Goal: Task Accomplishment & Management: Manage account settings

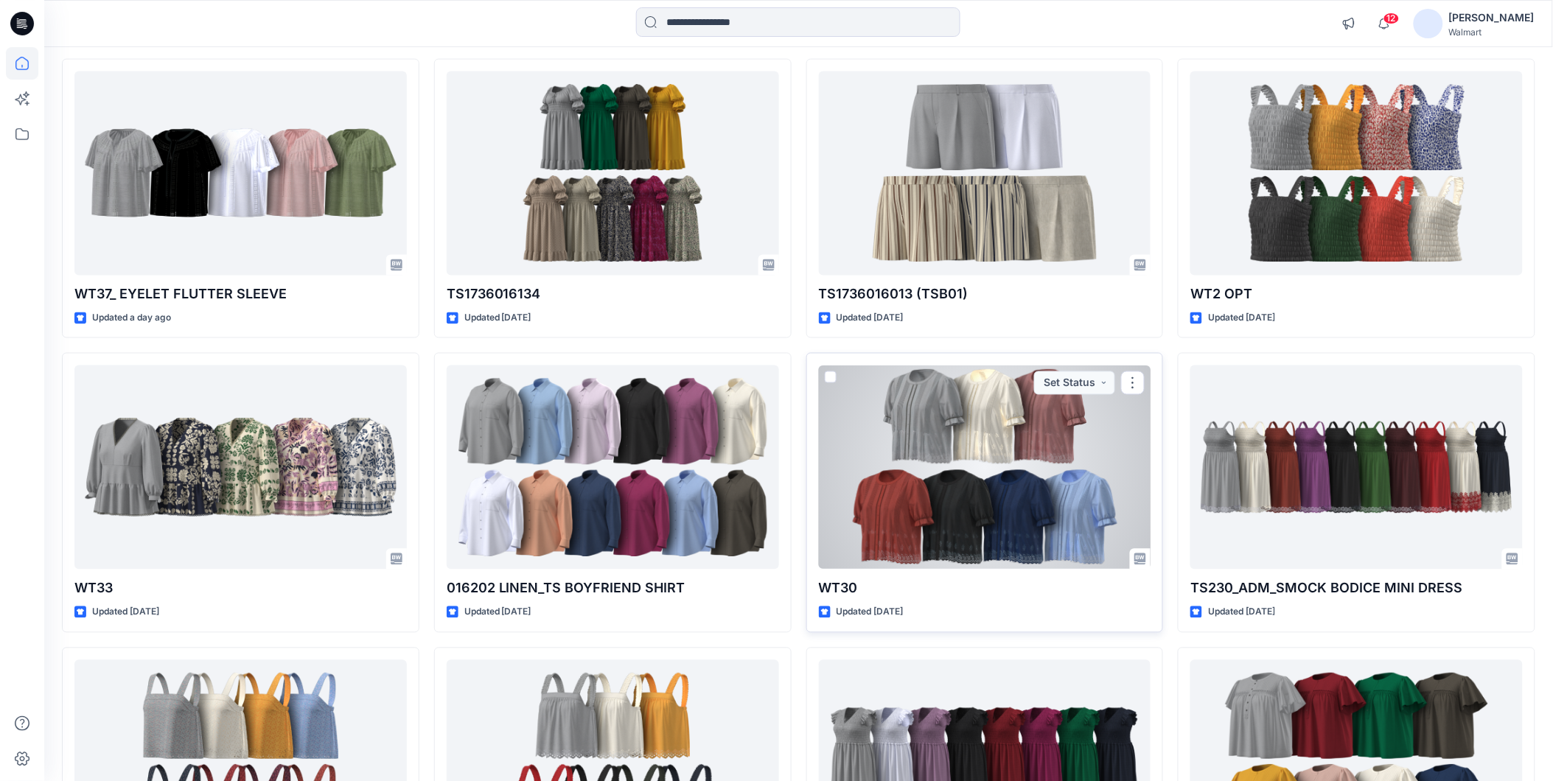
scroll to position [573, 0]
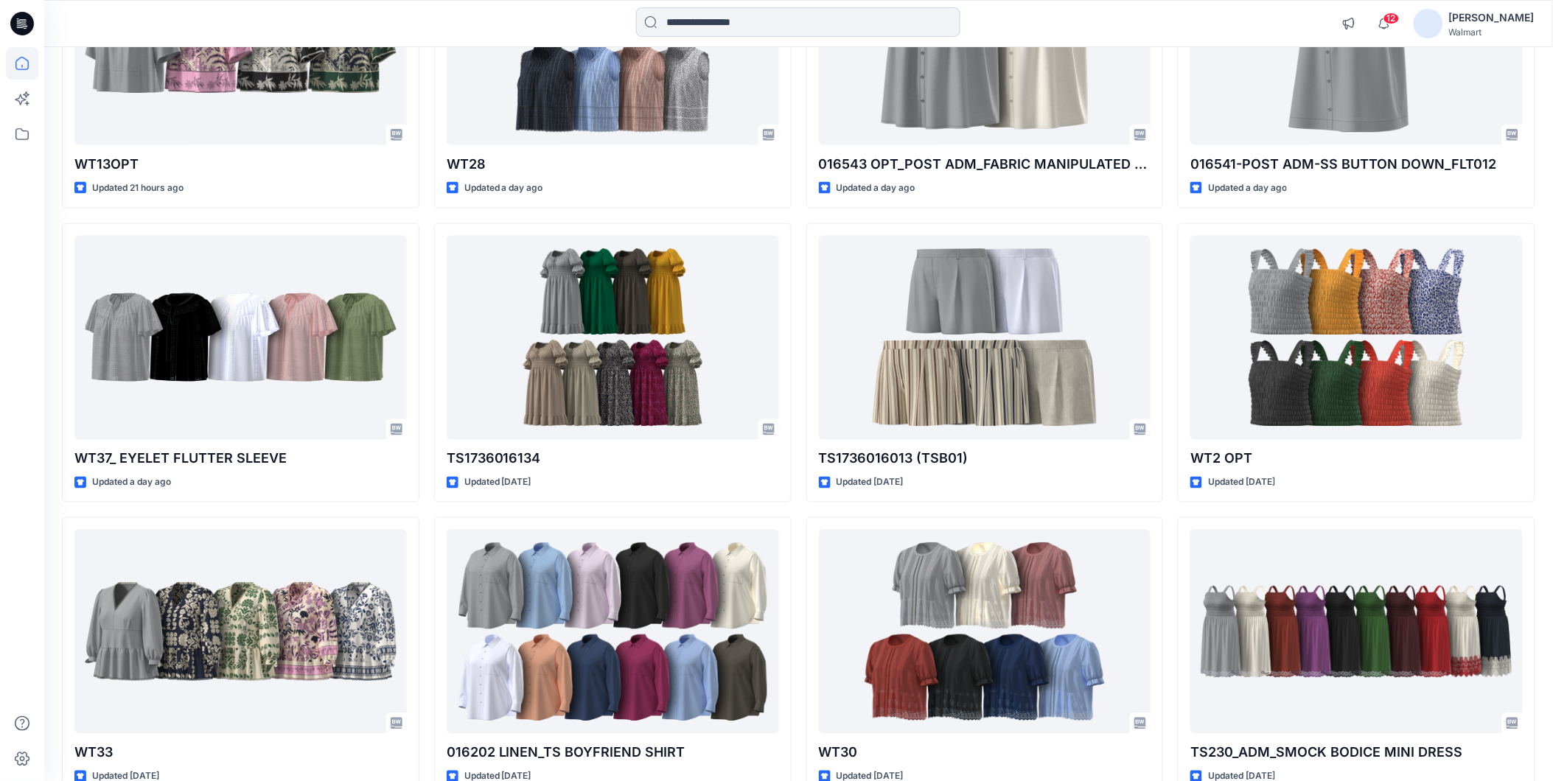
click at [706, 19] on input at bounding box center [798, 21] width 324 height 29
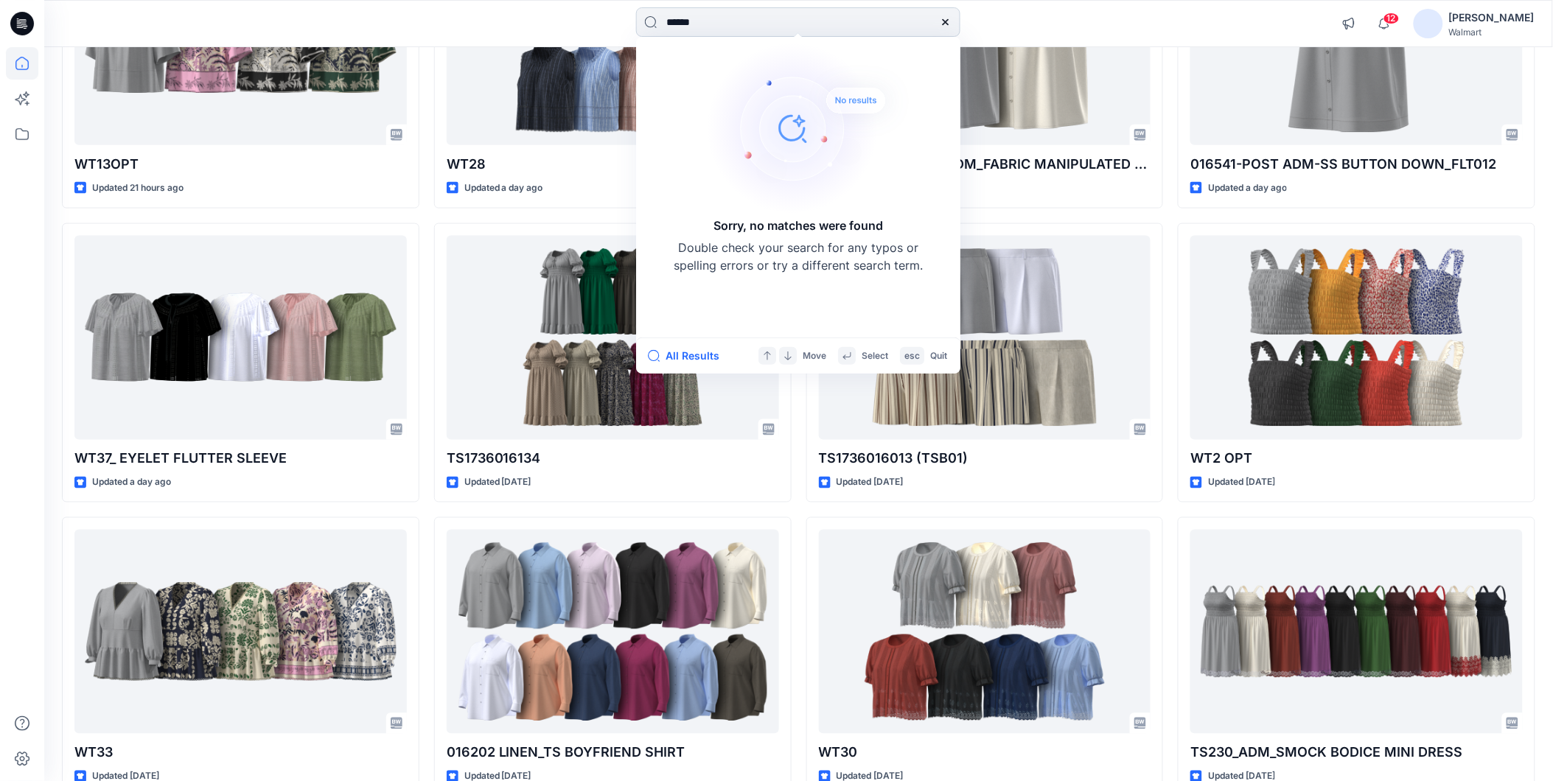
click at [672, 21] on input "******" at bounding box center [798, 21] width 324 height 29
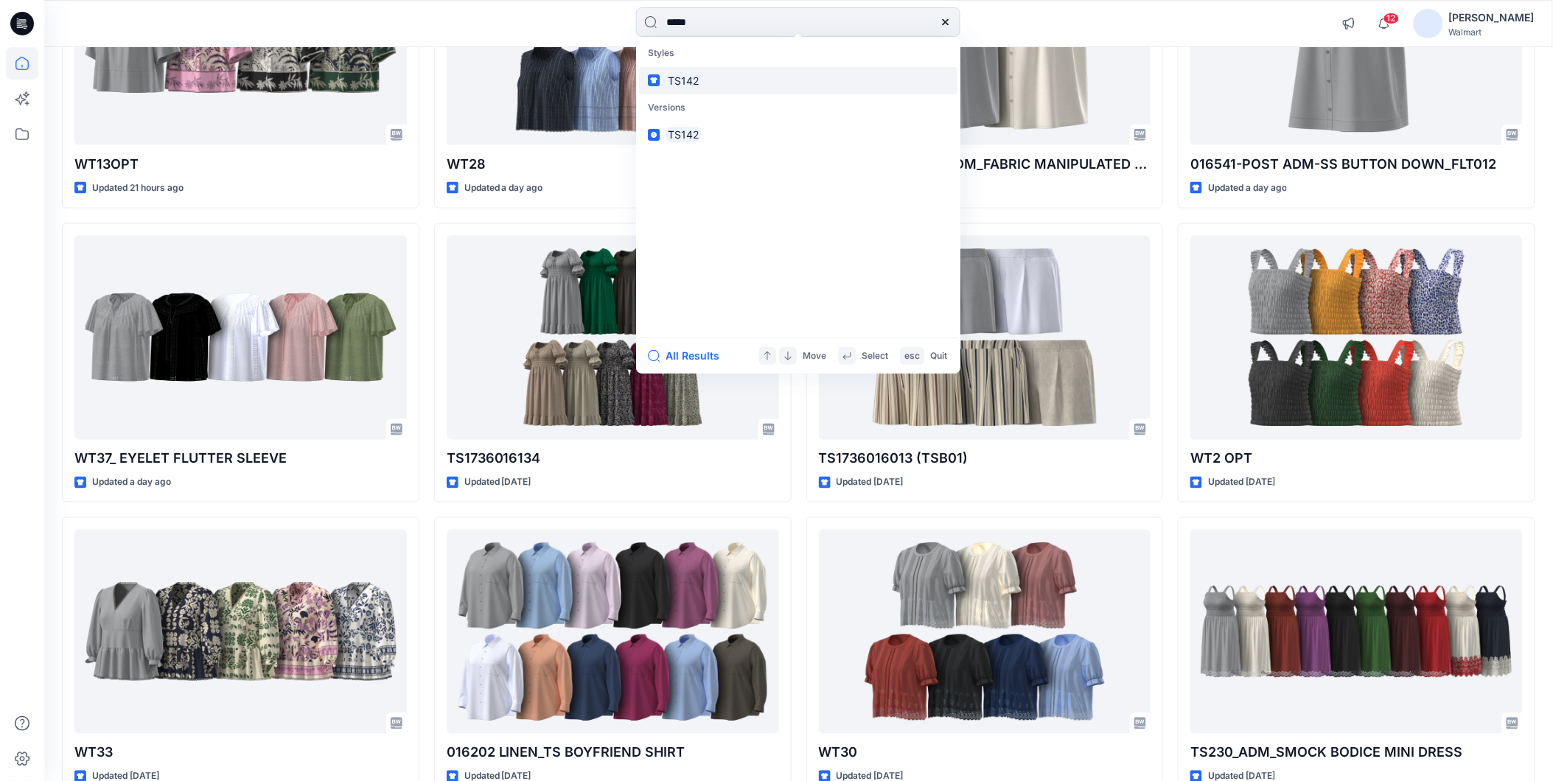
type input "*****"
click at [690, 74] on mark "TS142" at bounding box center [683, 80] width 35 height 17
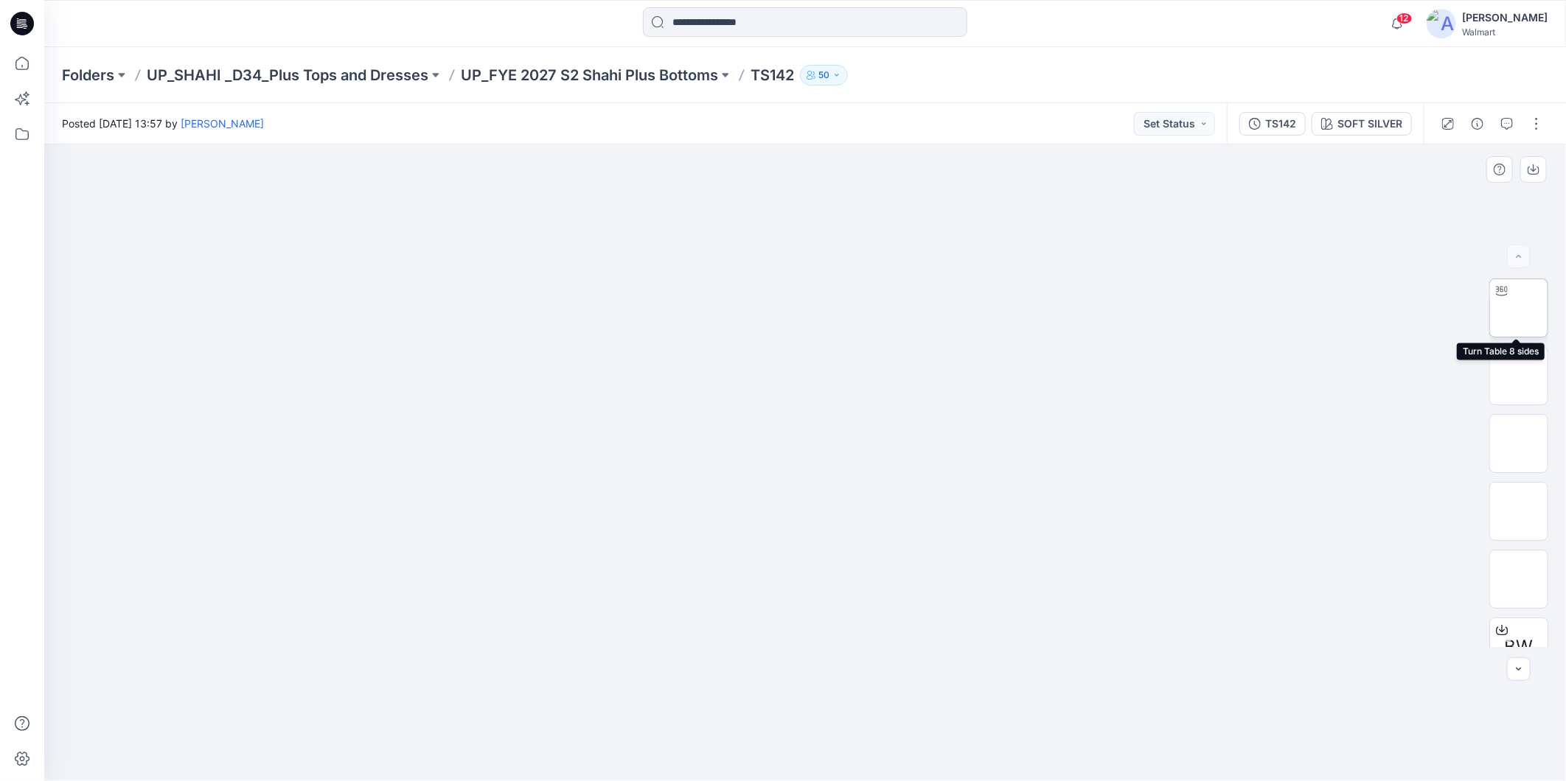
click at [1518, 308] on img at bounding box center [1518, 308] width 0 height 0
click at [19, 64] on icon at bounding box center [22, 63] width 32 height 32
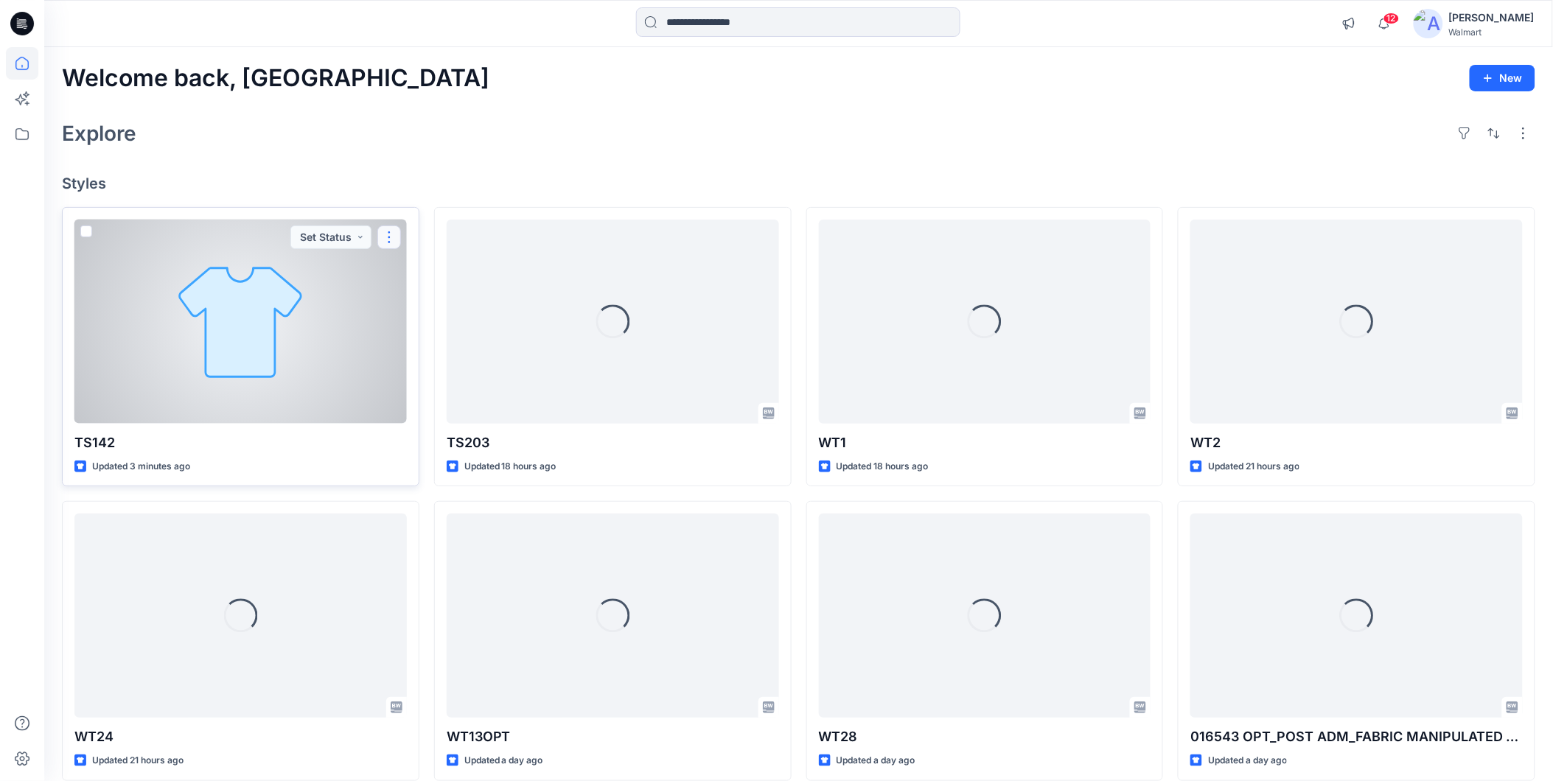
click at [391, 237] on button "button" at bounding box center [389, 238] width 24 height 24
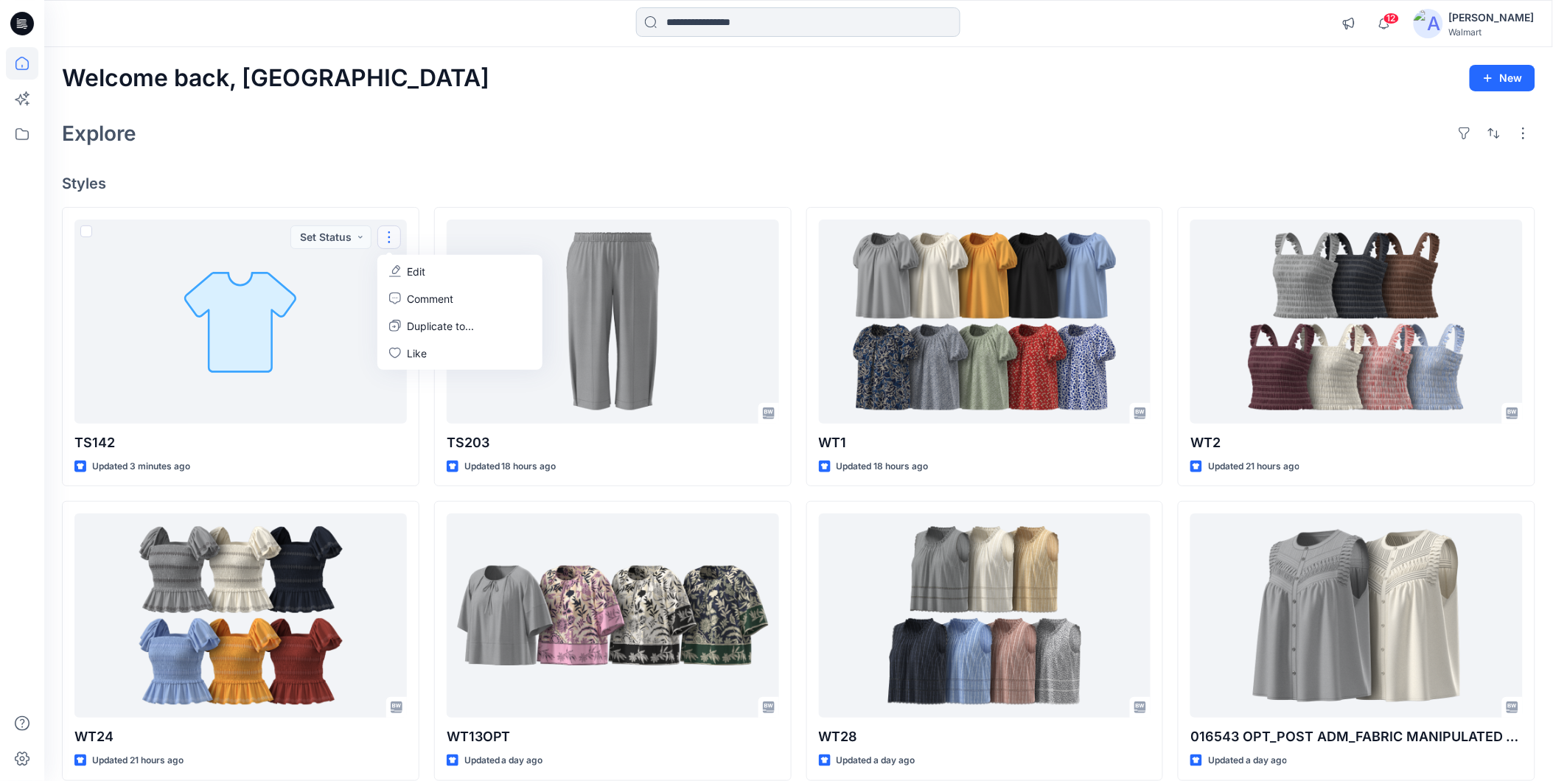
click at [709, 20] on input at bounding box center [798, 21] width 324 height 29
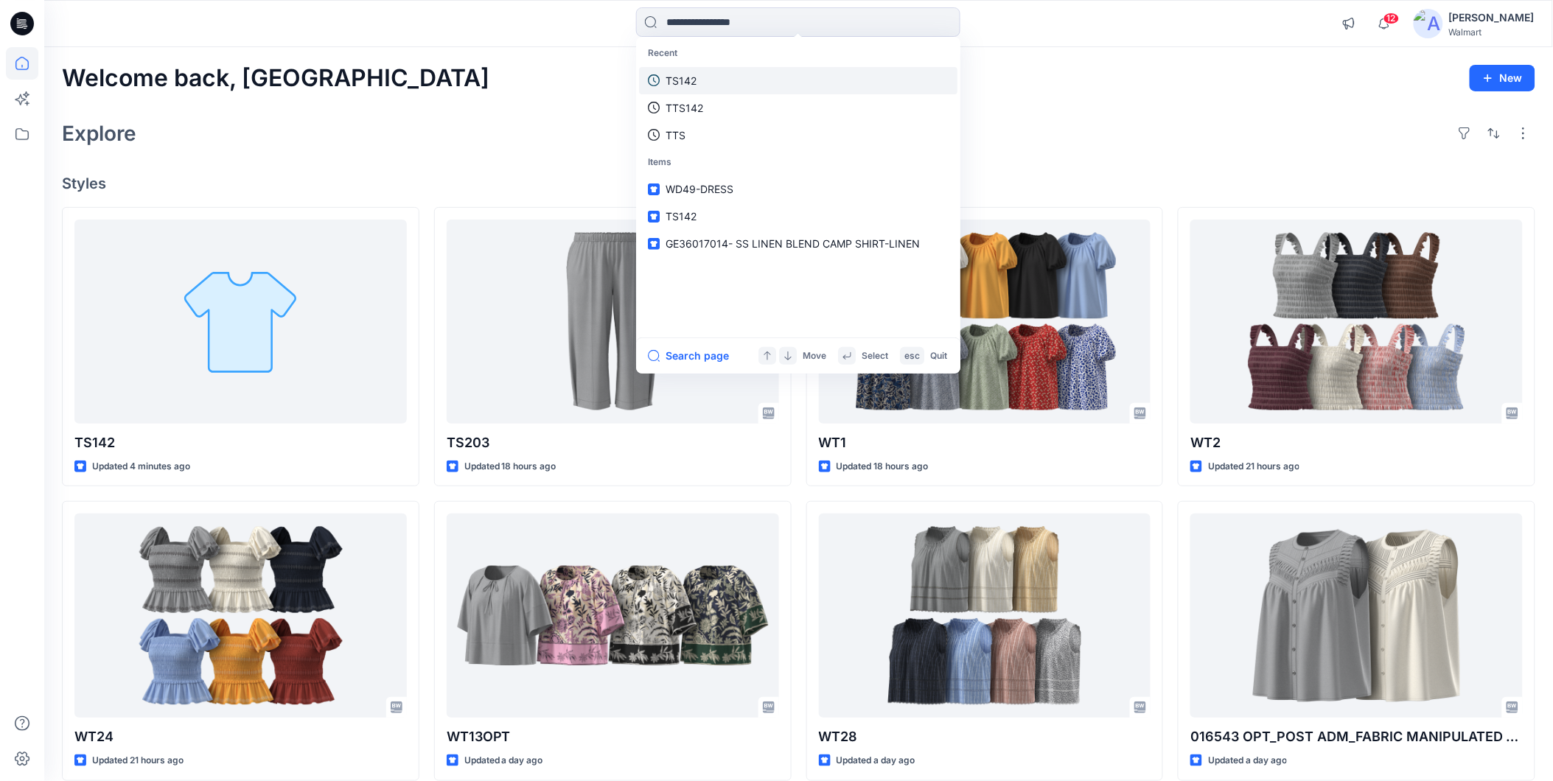
click at [687, 76] on p "TS142" at bounding box center [681, 80] width 31 height 15
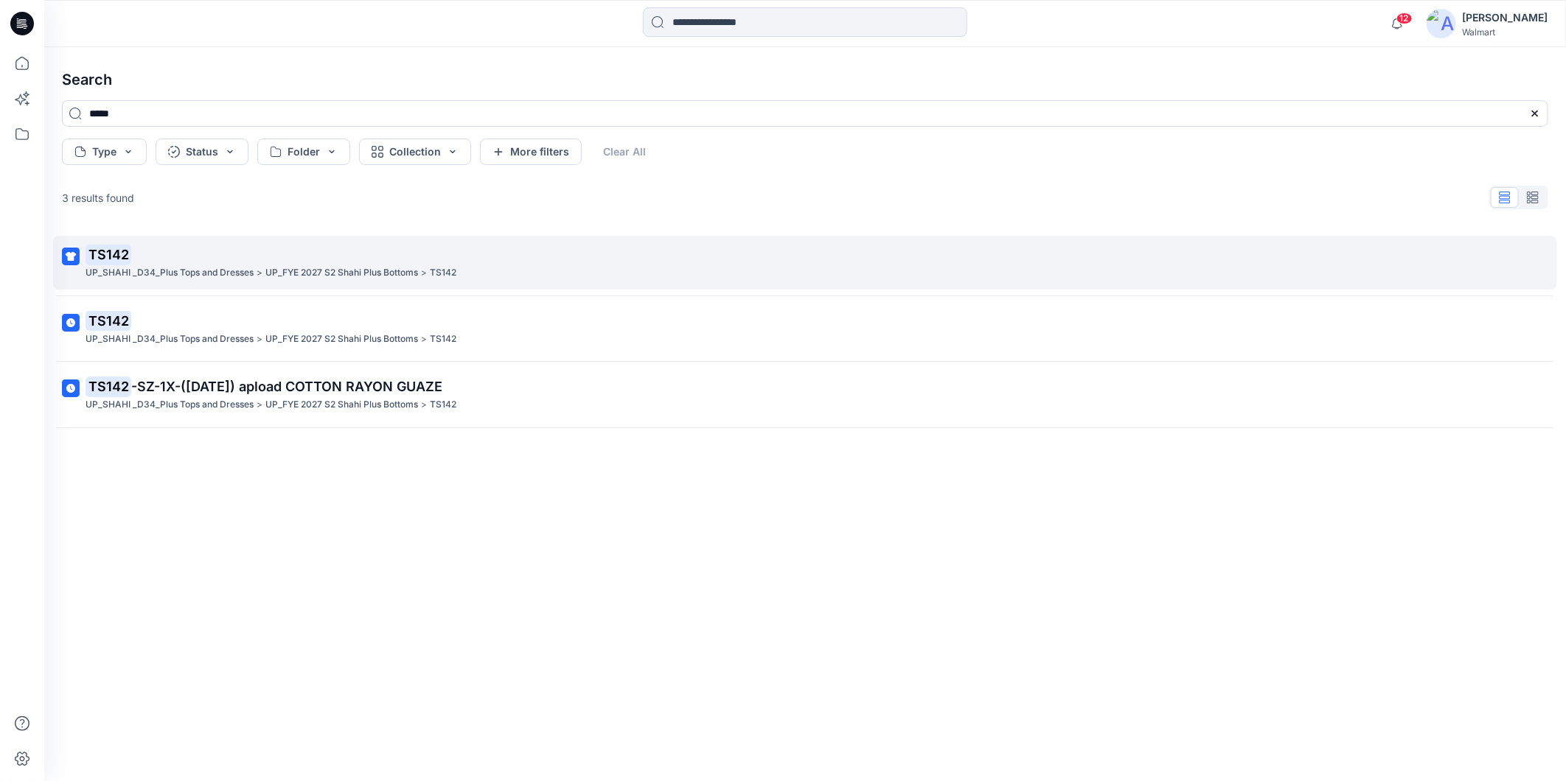
click at [146, 275] on p "UP_SHAHI _D34_Plus Tops and Dresses" at bounding box center [170, 272] width 168 height 15
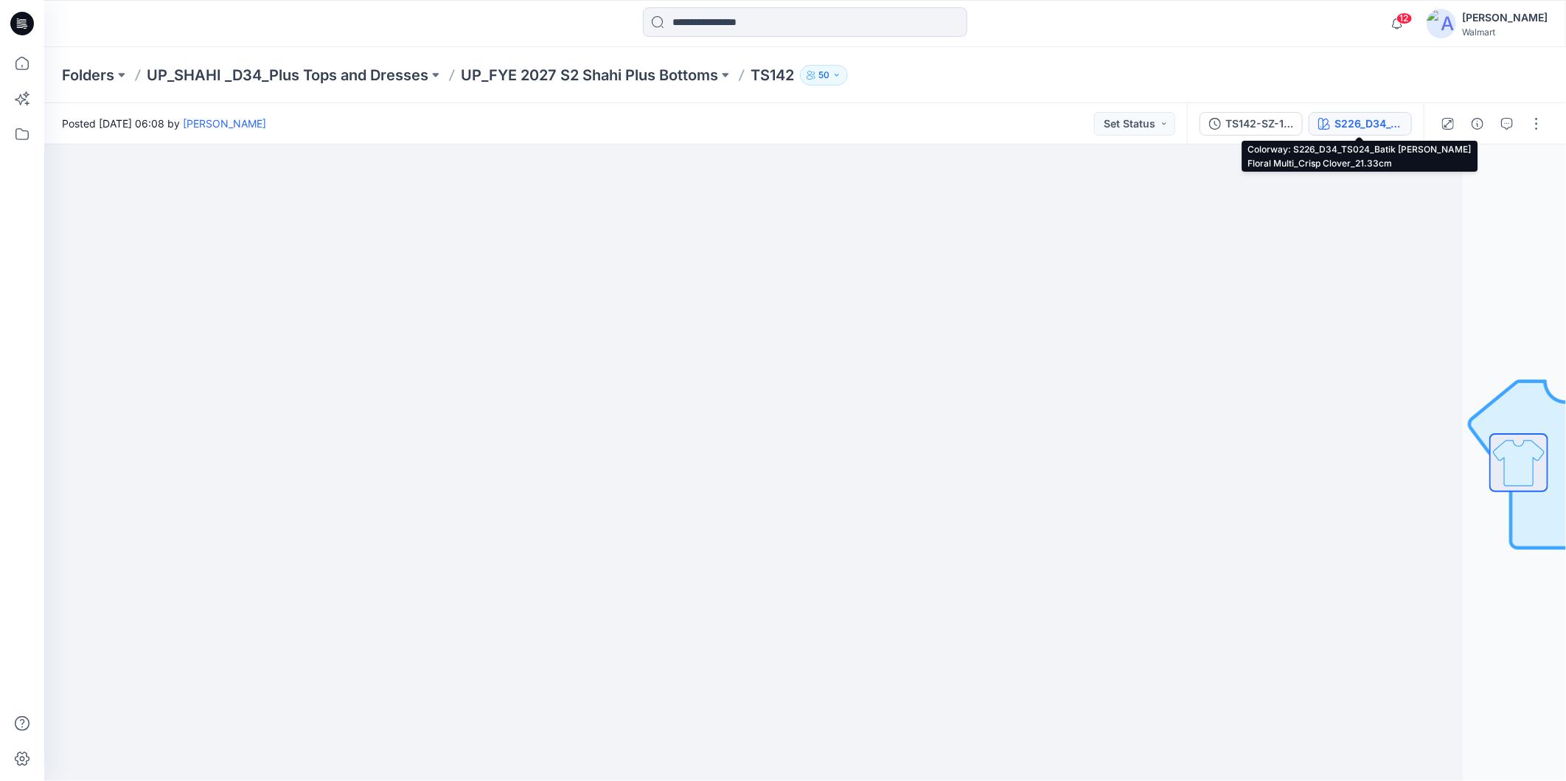
click at [1361, 130] on div "S226_D34_TS024_Batik [PERSON_NAME] Floral Multi_Crisp Clover_21.33cm" at bounding box center [1368, 124] width 68 height 16
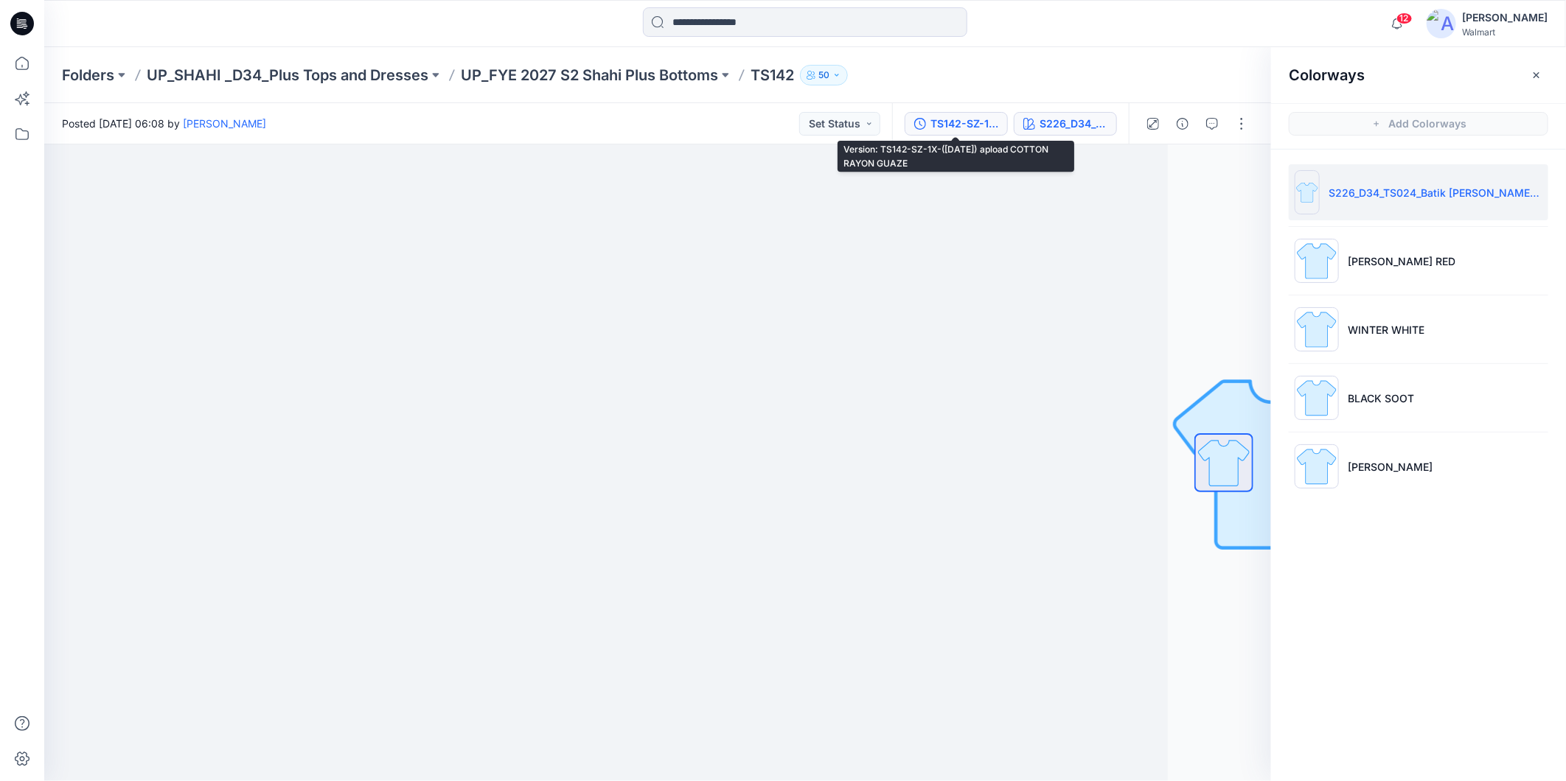
click at [961, 122] on div "TS142-SZ-1X-(30-07-25) apload COTTON RAYON GUAZE" at bounding box center [964, 124] width 68 height 16
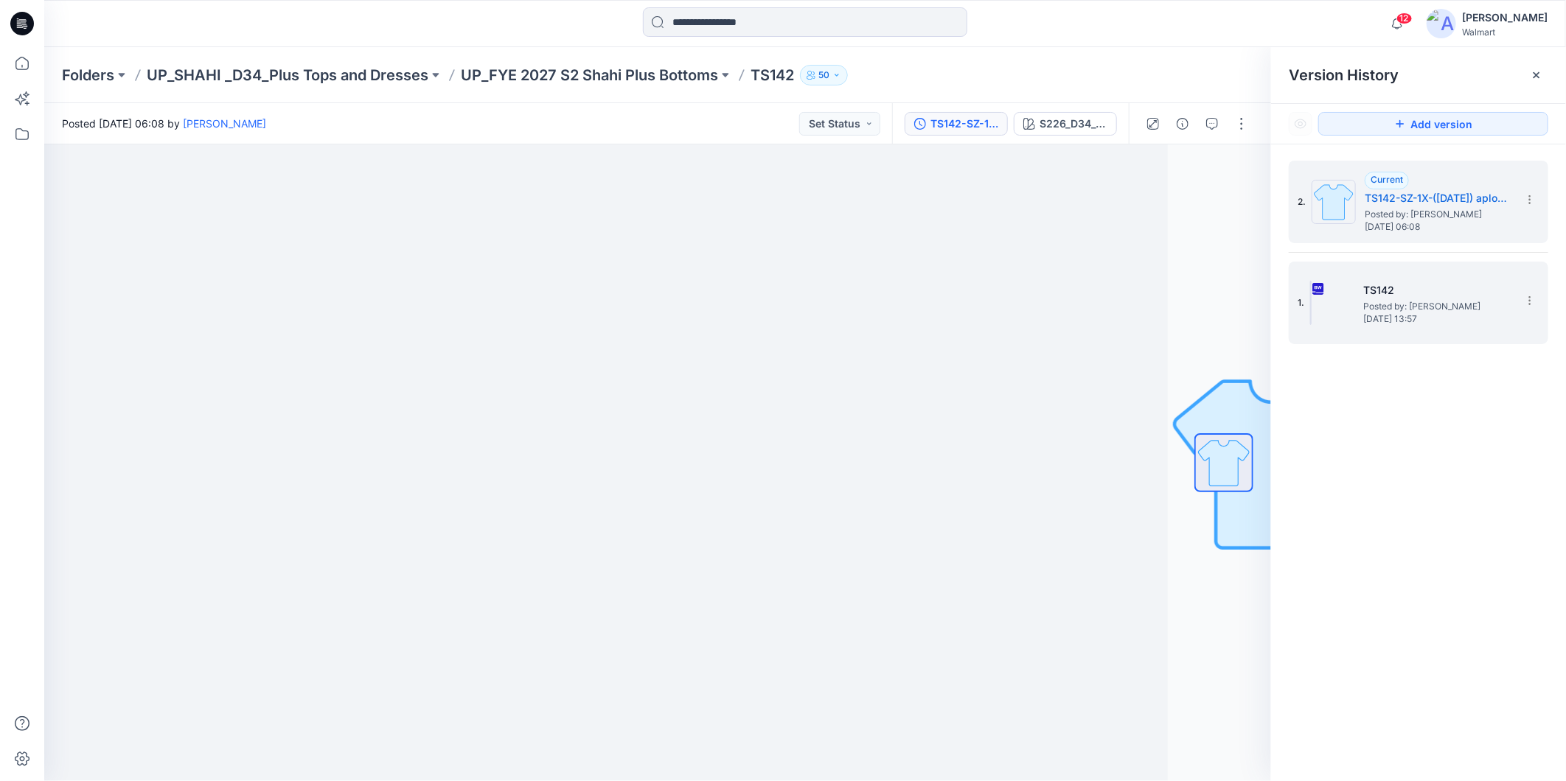
click at [1415, 310] on span "Posted by: [PERSON_NAME]" at bounding box center [1436, 306] width 147 height 15
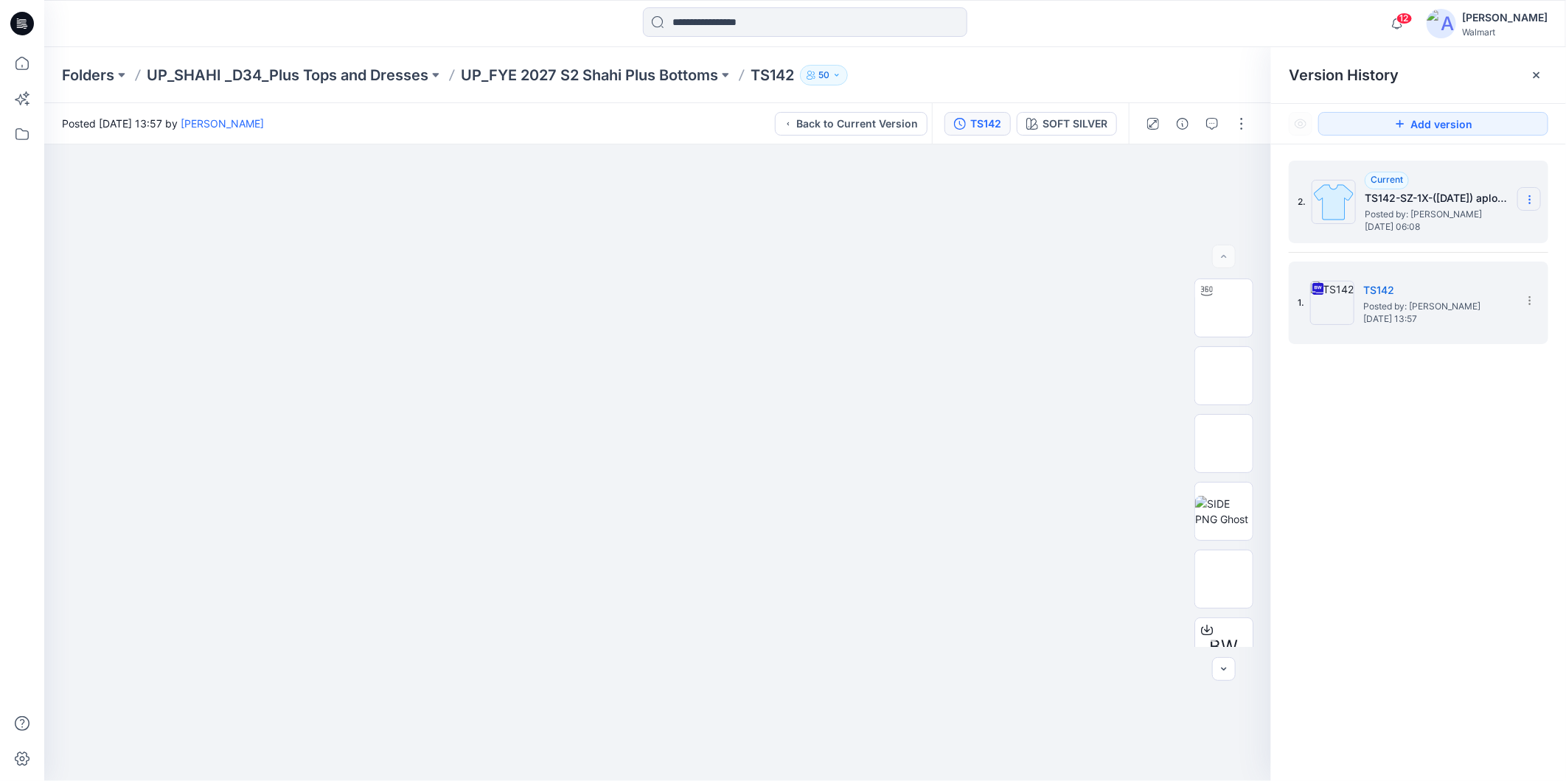
click at [1527, 192] on section at bounding box center [1529, 199] width 24 height 24
click at [1432, 293] on span "Delete Version" at bounding box center [1427, 295] width 69 height 18
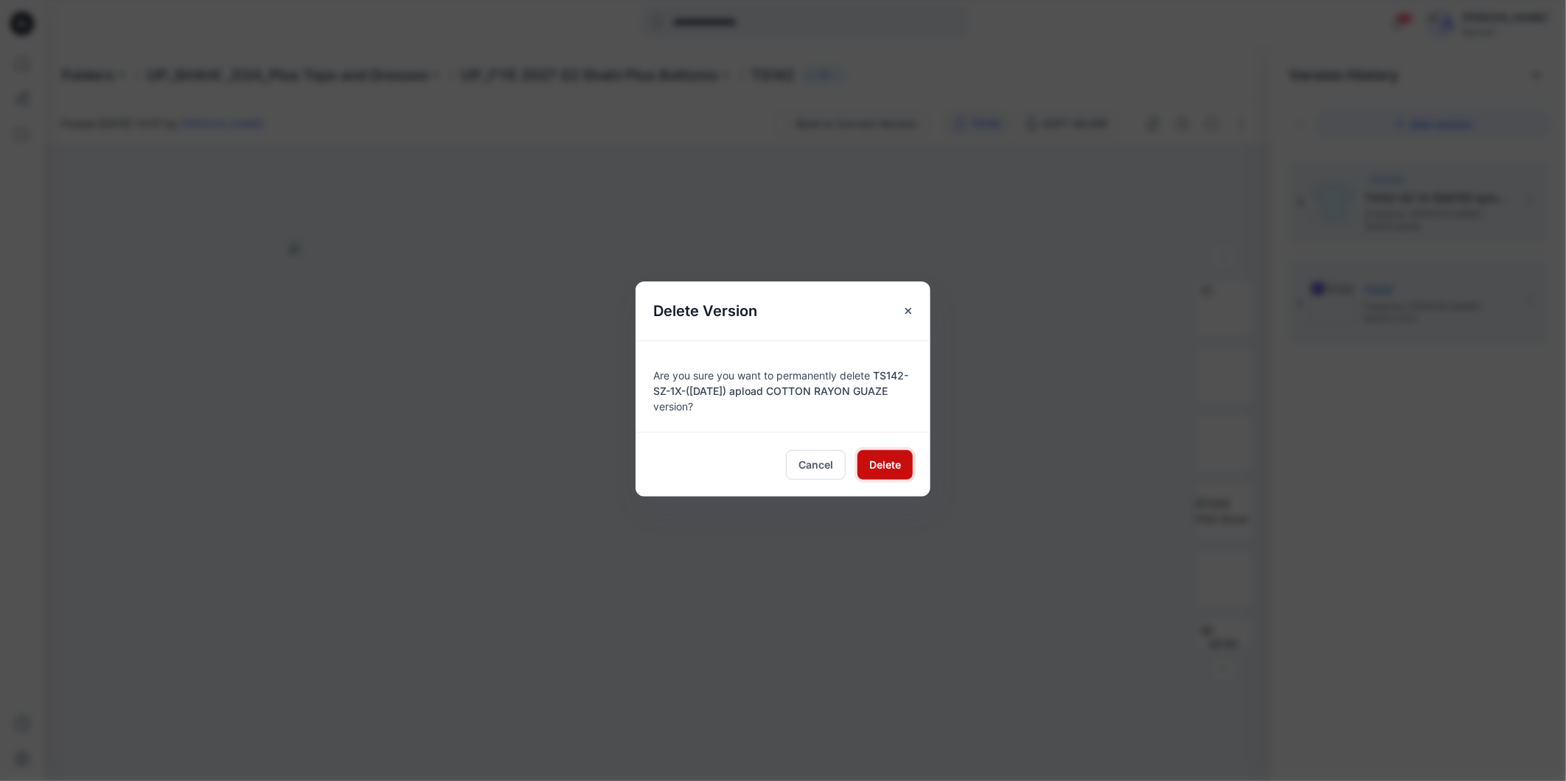
click at [883, 457] on span "Delete" at bounding box center [885, 464] width 32 height 15
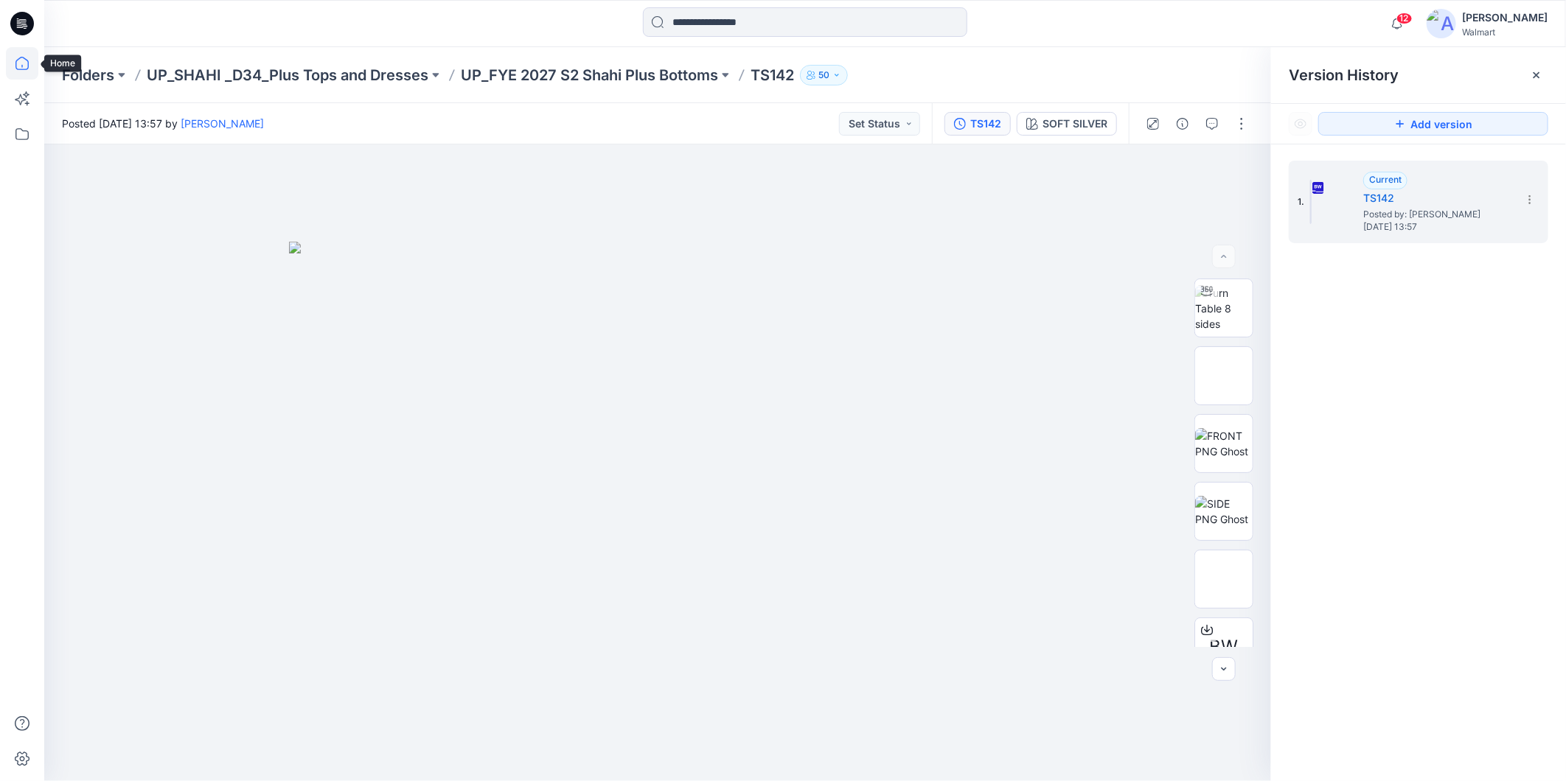
click at [15, 53] on icon at bounding box center [22, 63] width 32 height 32
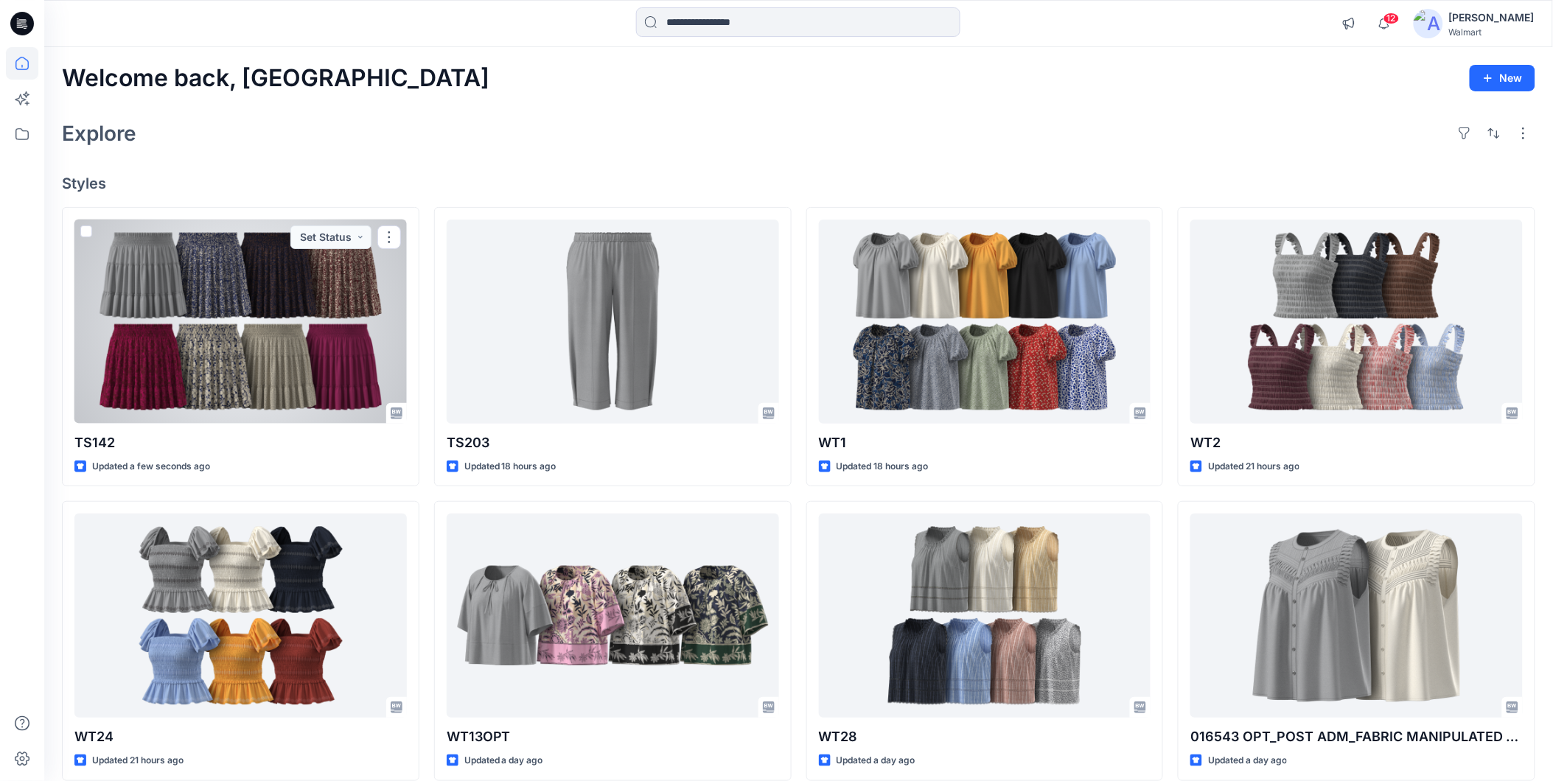
click at [207, 363] on div at bounding box center [240, 322] width 332 height 204
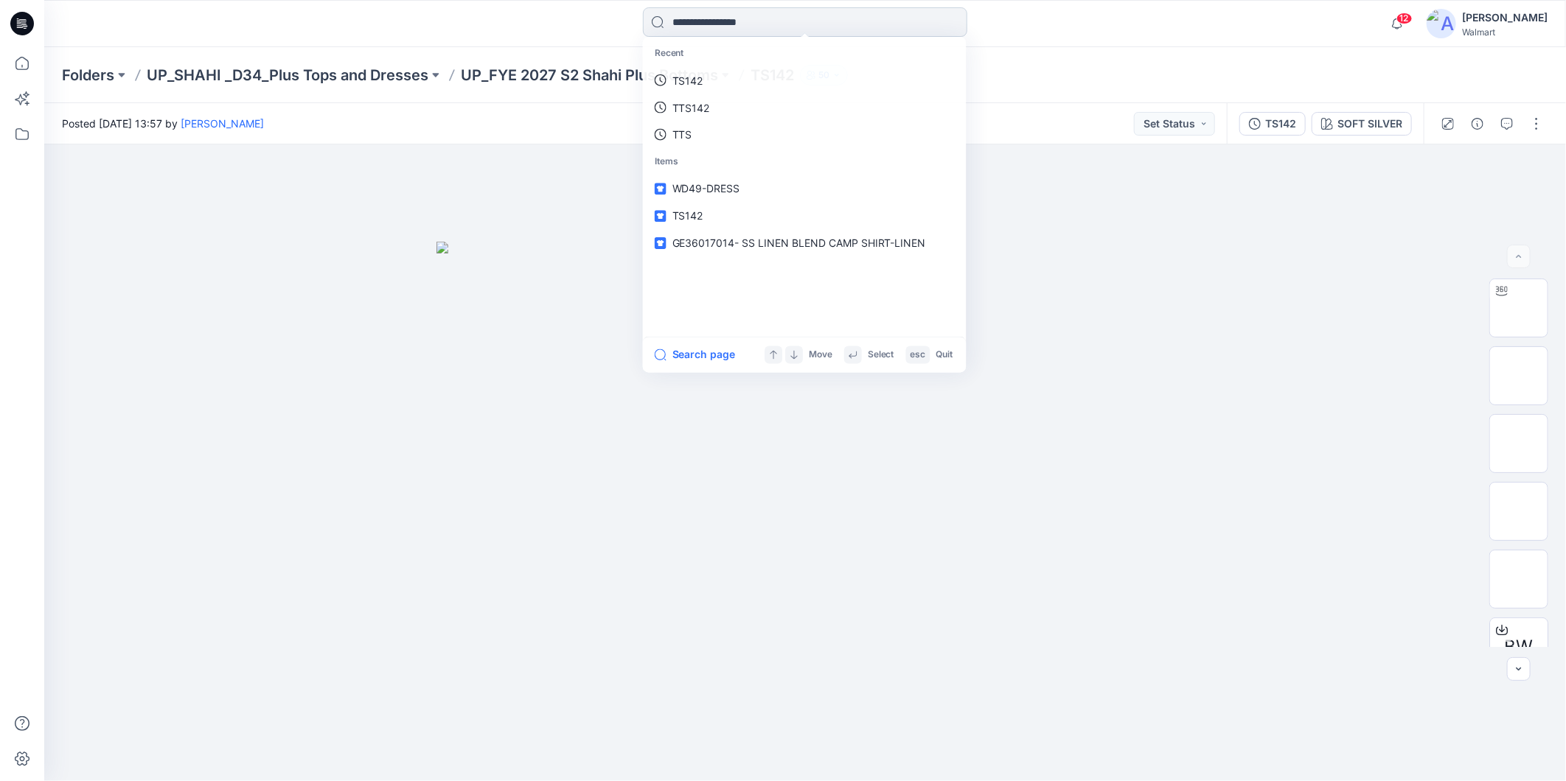
click at [715, 27] on input at bounding box center [805, 21] width 324 height 29
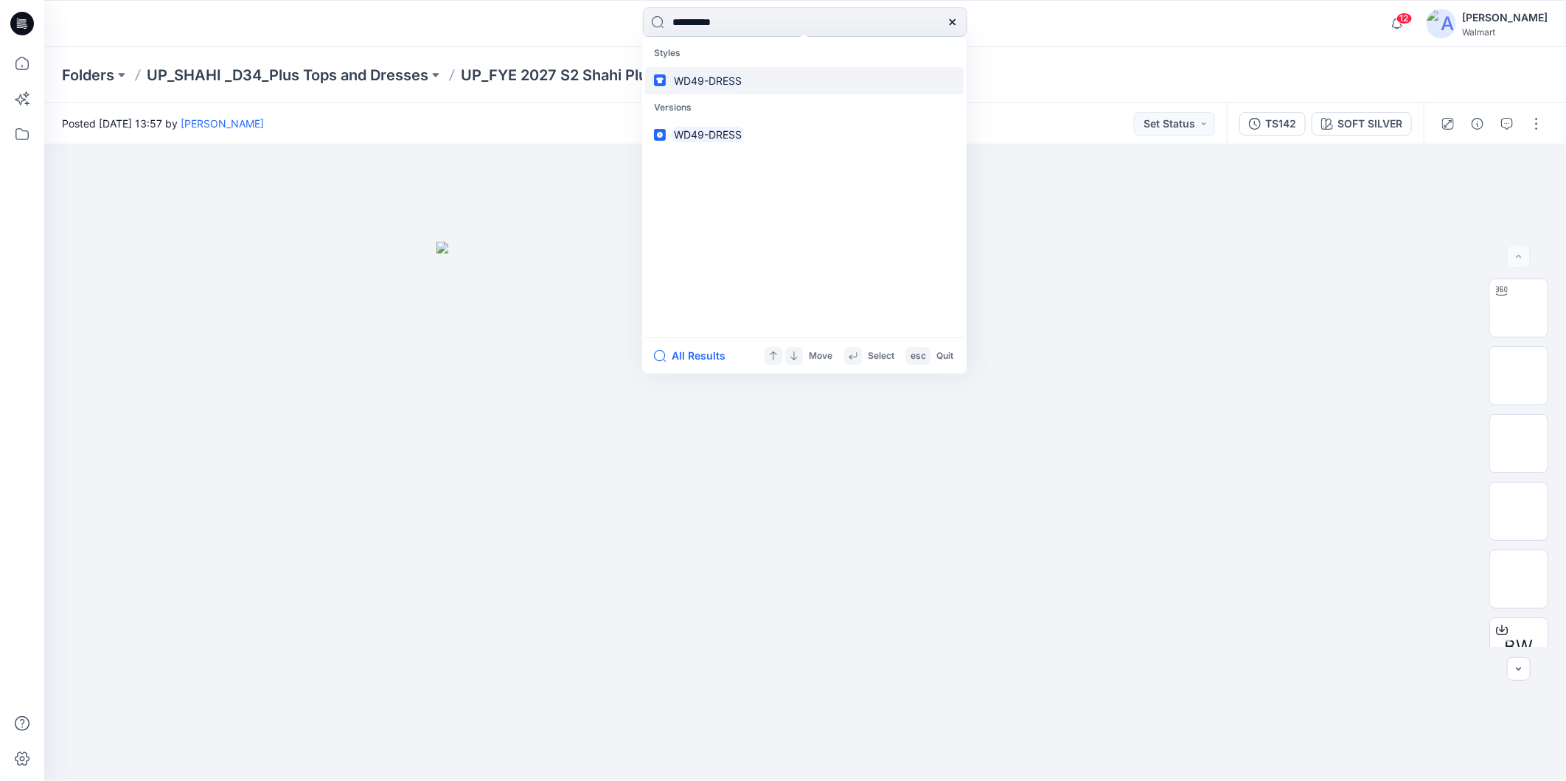
type input "**********"
click at [691, 79] on mark "WD49-DRESS" at bounding box center [708, 80] width 72 height 17
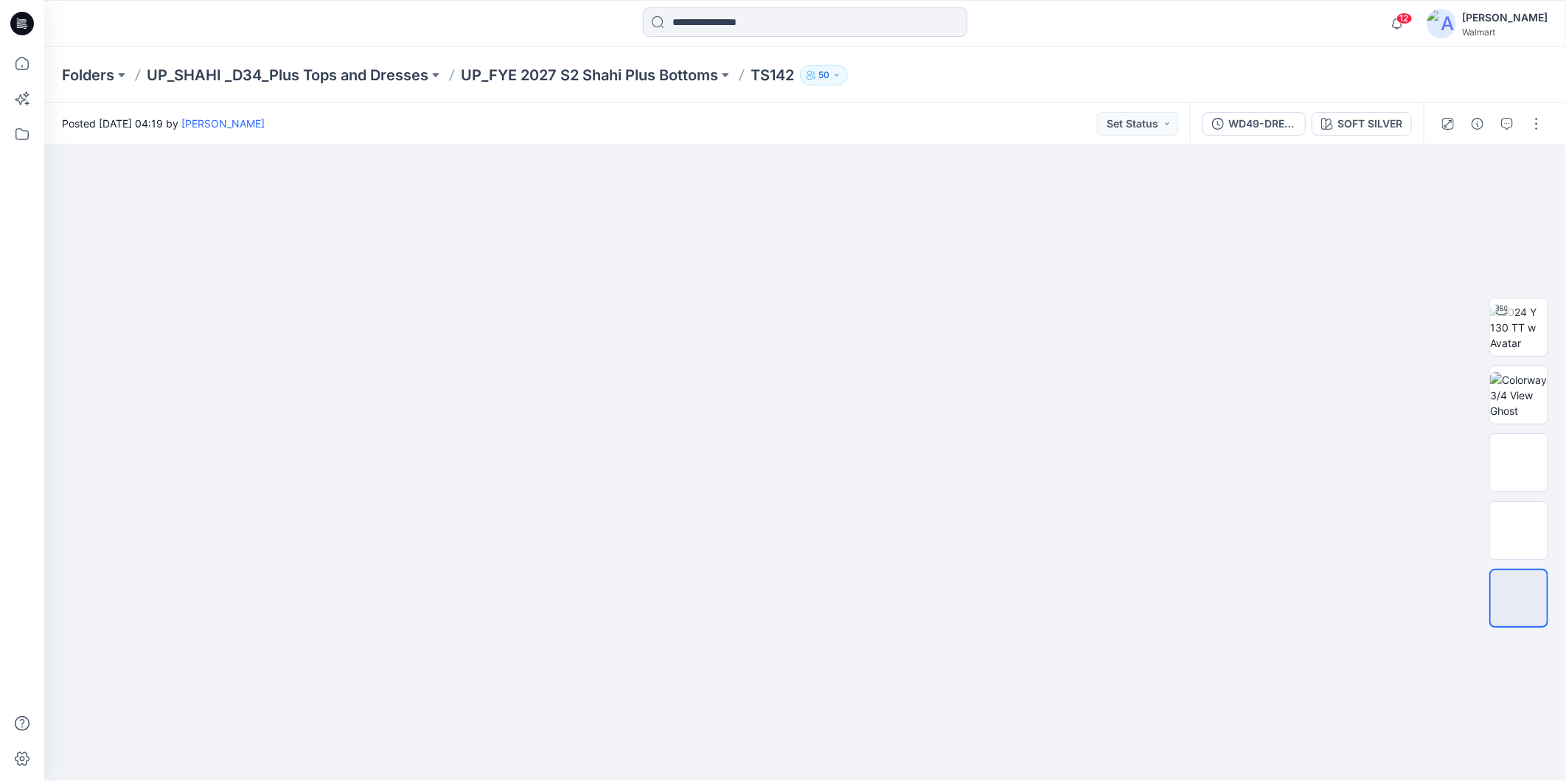
click at [765, 72] on p "TS142" at bounding box center [771, 75] width 43 height 21
drag, startPoint x: 759, startPoint y: 77, endPoint x: 791, endPoint y: 74, distance: 31.9
click at [791, 74] on p "TS142" at bounding box center [771, 75] width 43 height 21
click at [785, 76] on p "TS142" at bounding box center [771, 75] width 43 height 21
click at [781, 69] on p "TS142" at bounding box center [771, 75] width 43 height 21
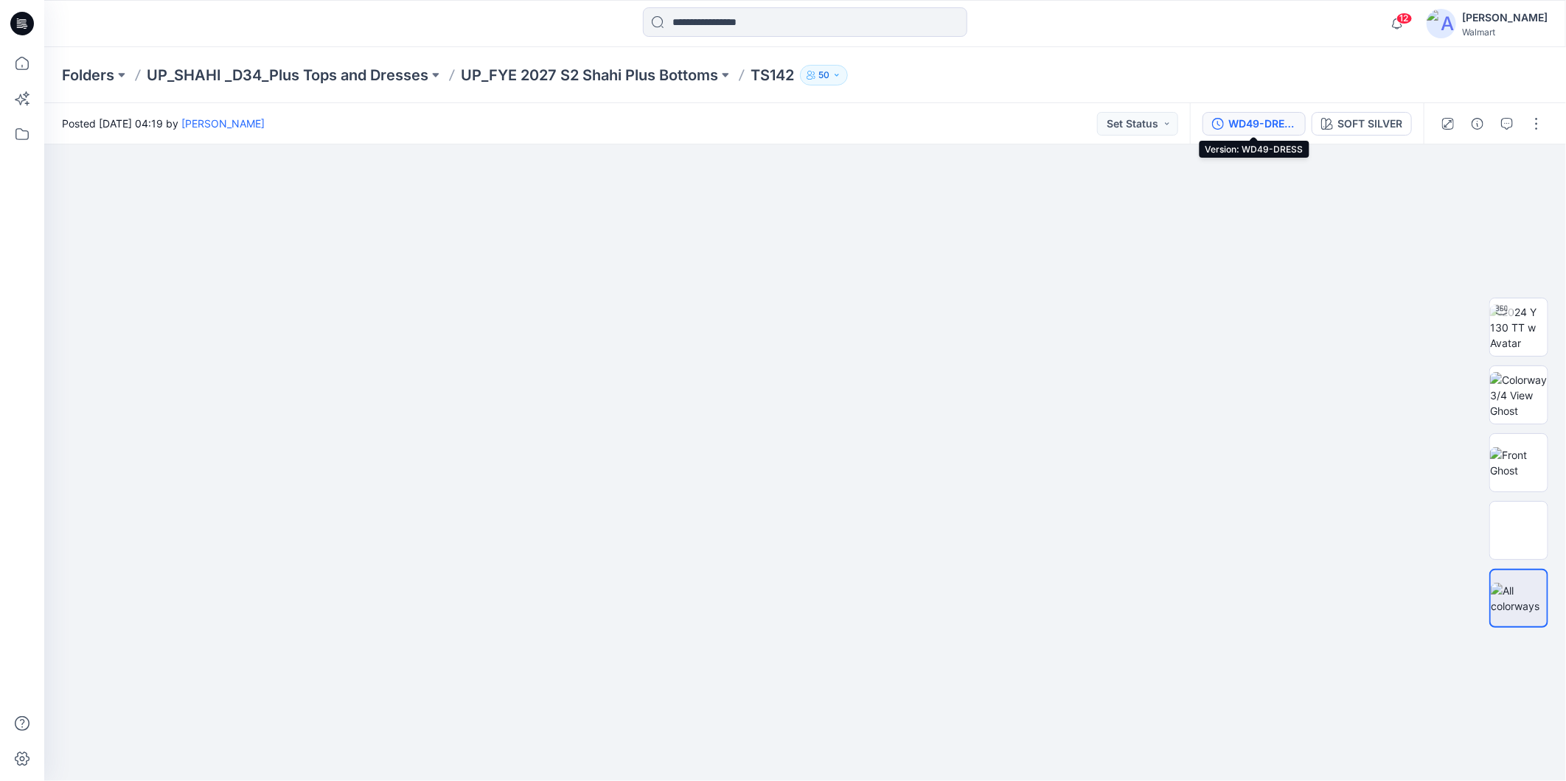
click at [1234, 120] on div "WD49-DRESS" at bounding box center [1262, 124] width 68 height 16
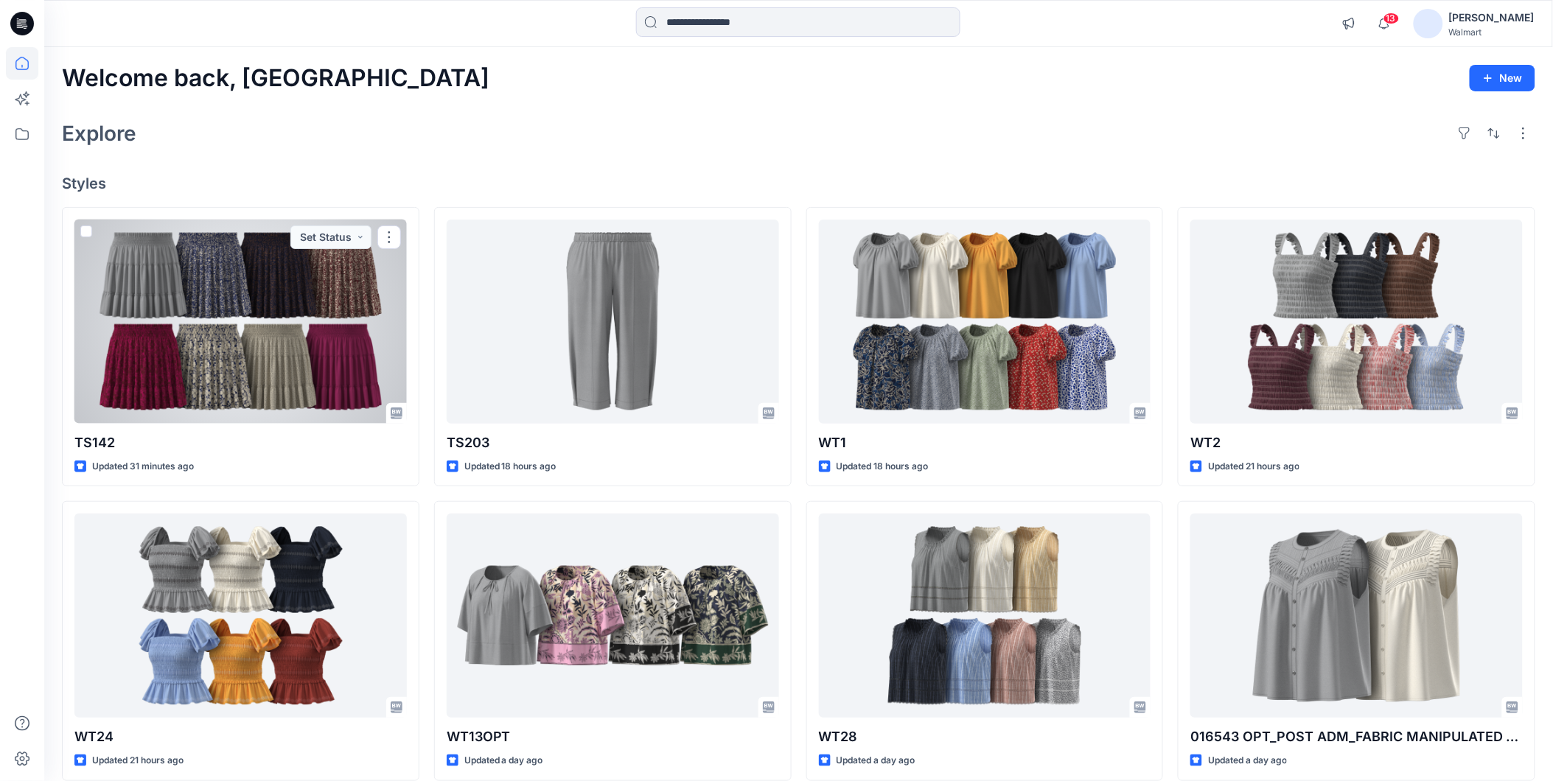
drag, startPoint x: 312, startPoint y: 305, endPoint x: 334, endPoint y: 308, distance: 22.3
click at [312, 305] on div at bounding box center [240, 322] width 332 height 204
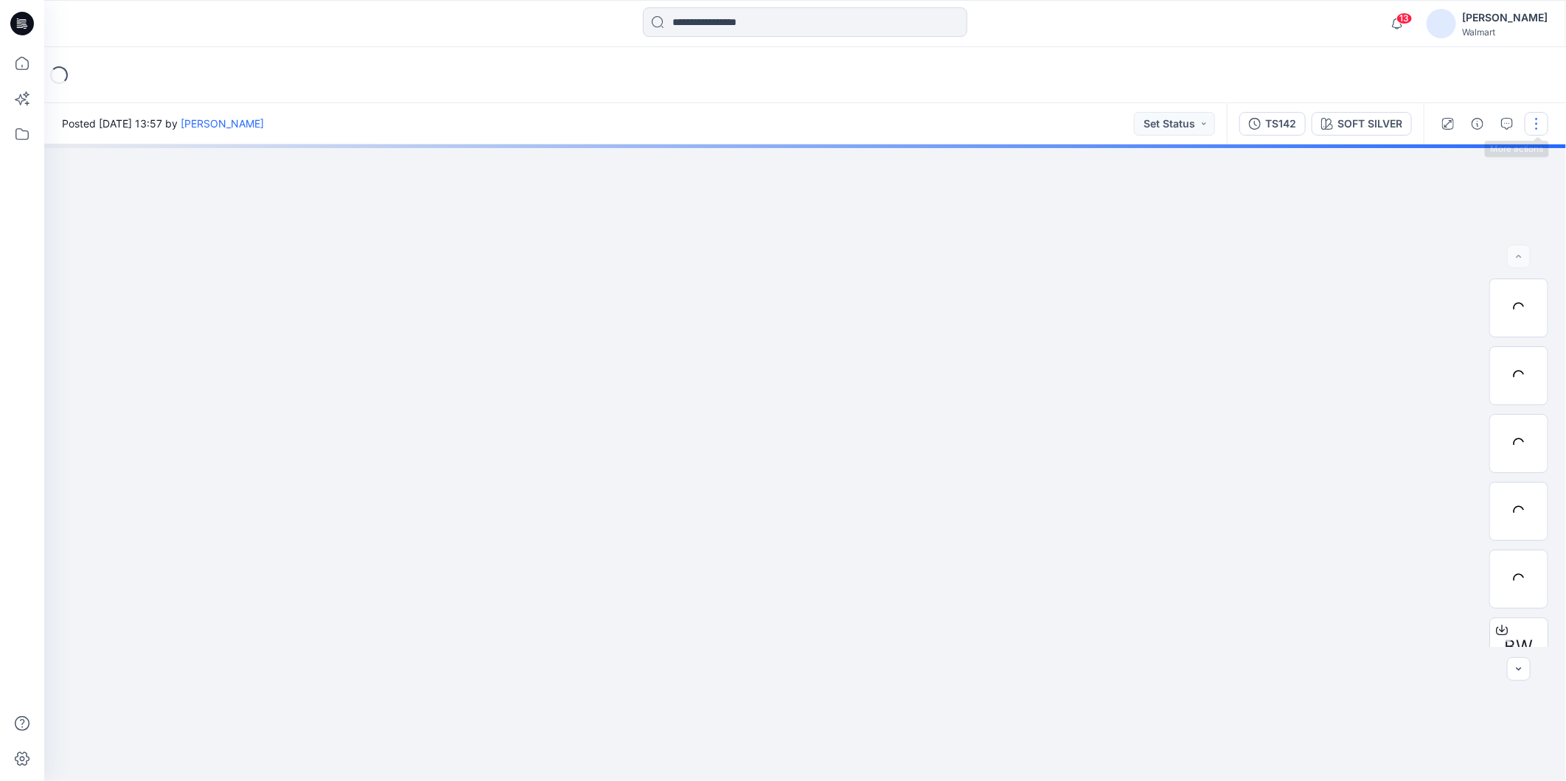
click at [1536, 124] on button "button" at bounding box center [1536, 124] width 24 height 24
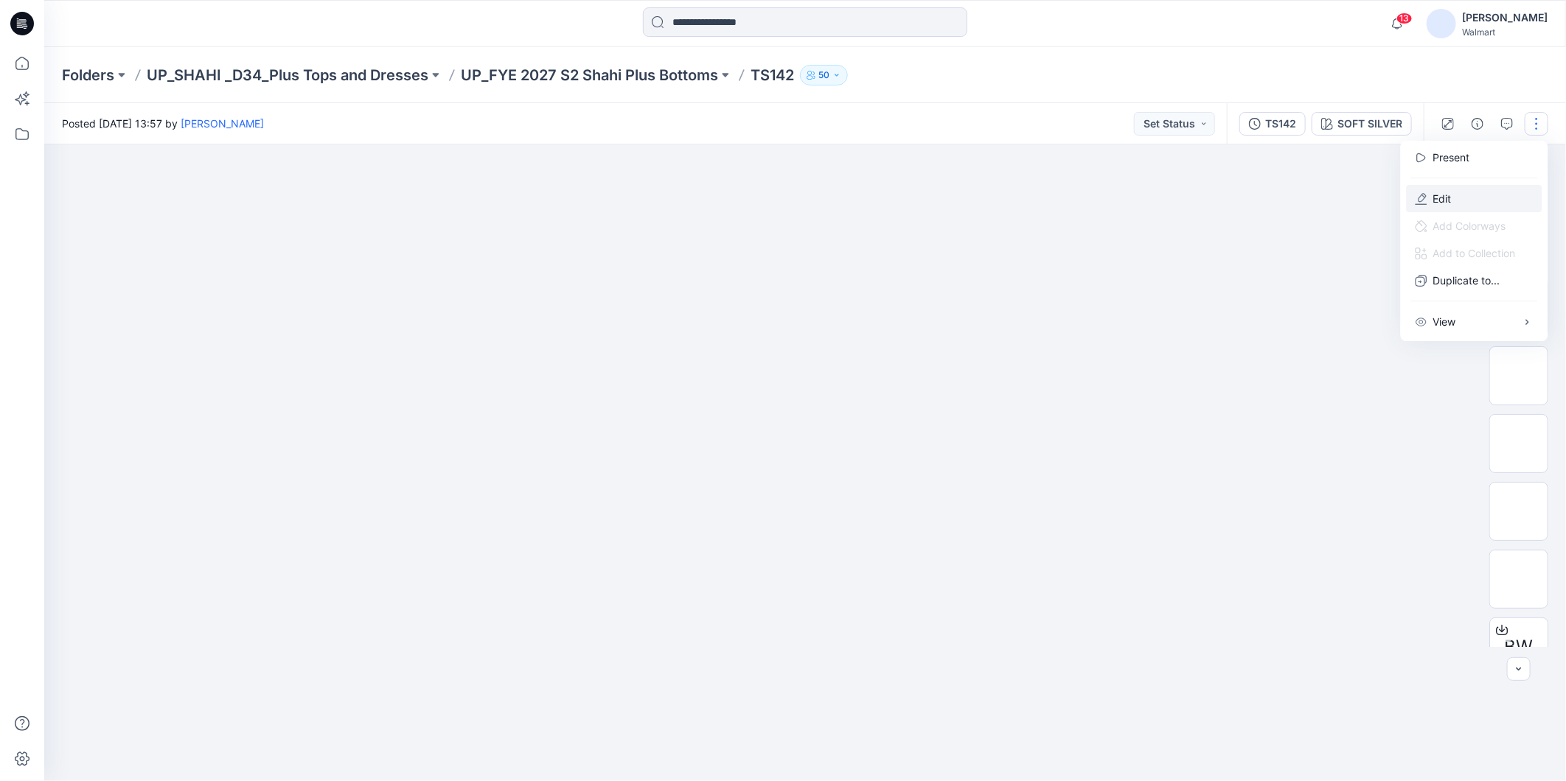
click at [1443, 195] on p "Edit" at bounding box center [1442, 198] width 18 height 15
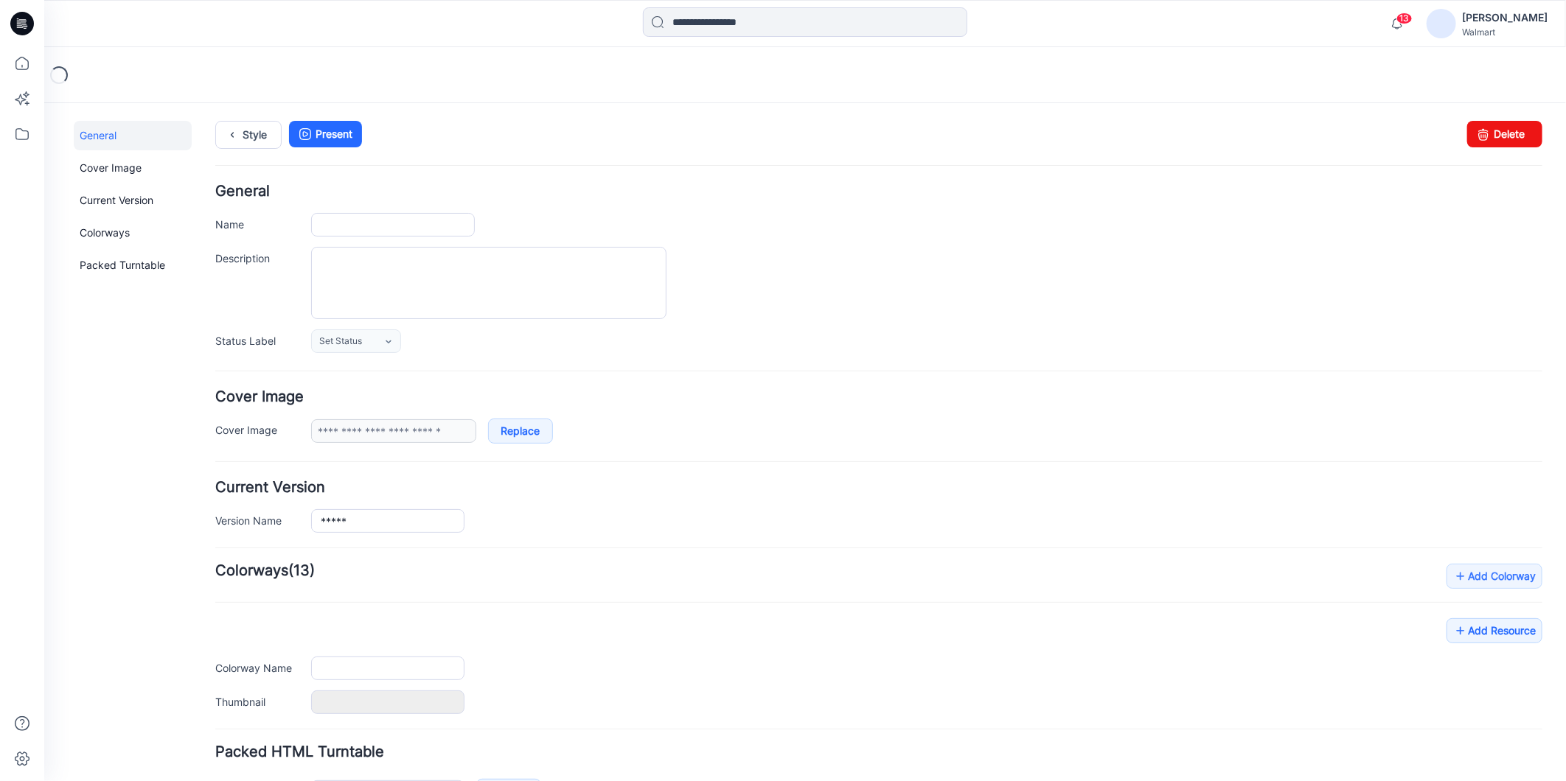
type input "*****"
type input "**********"
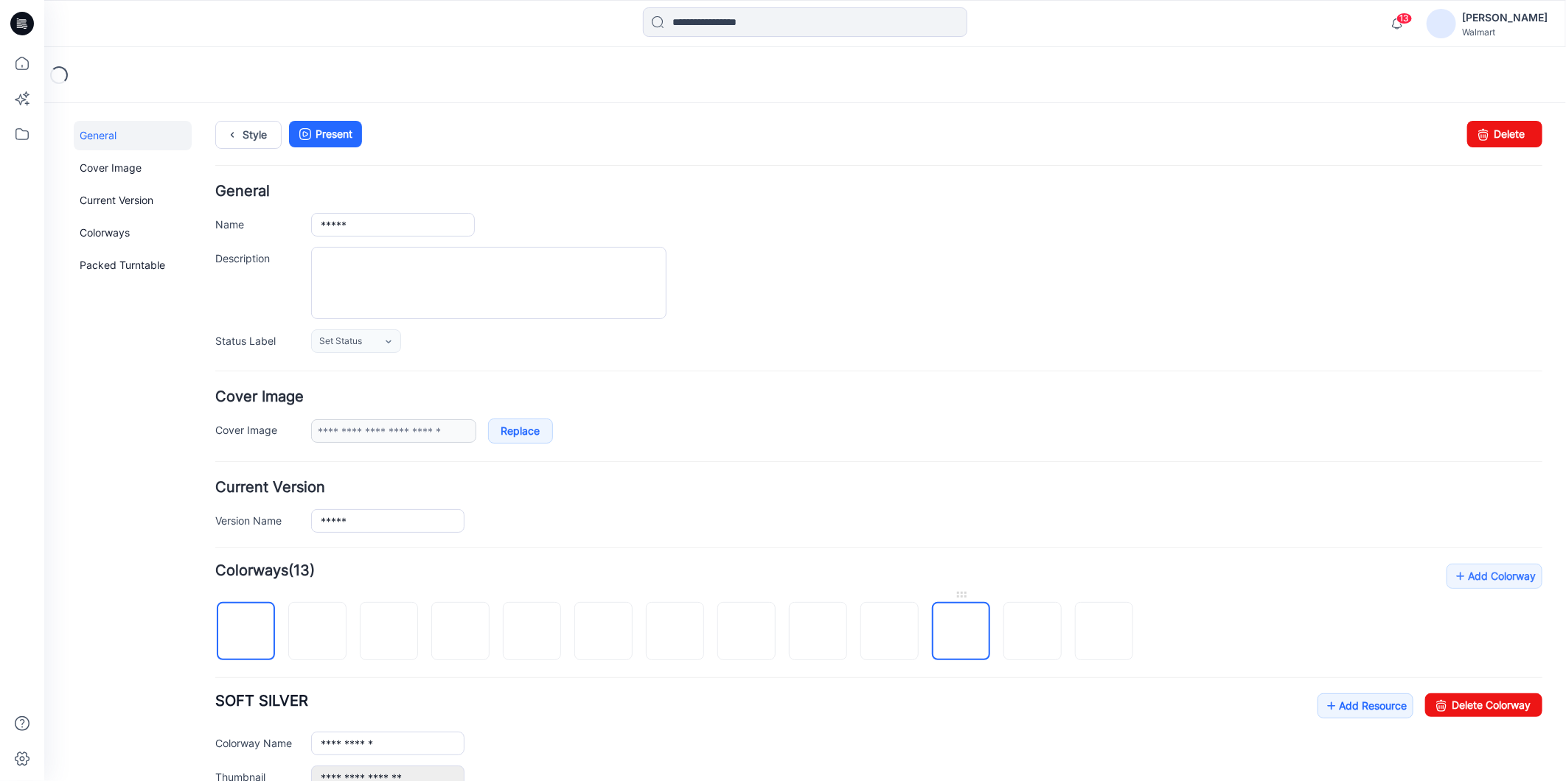
scroll to position [82, 0]
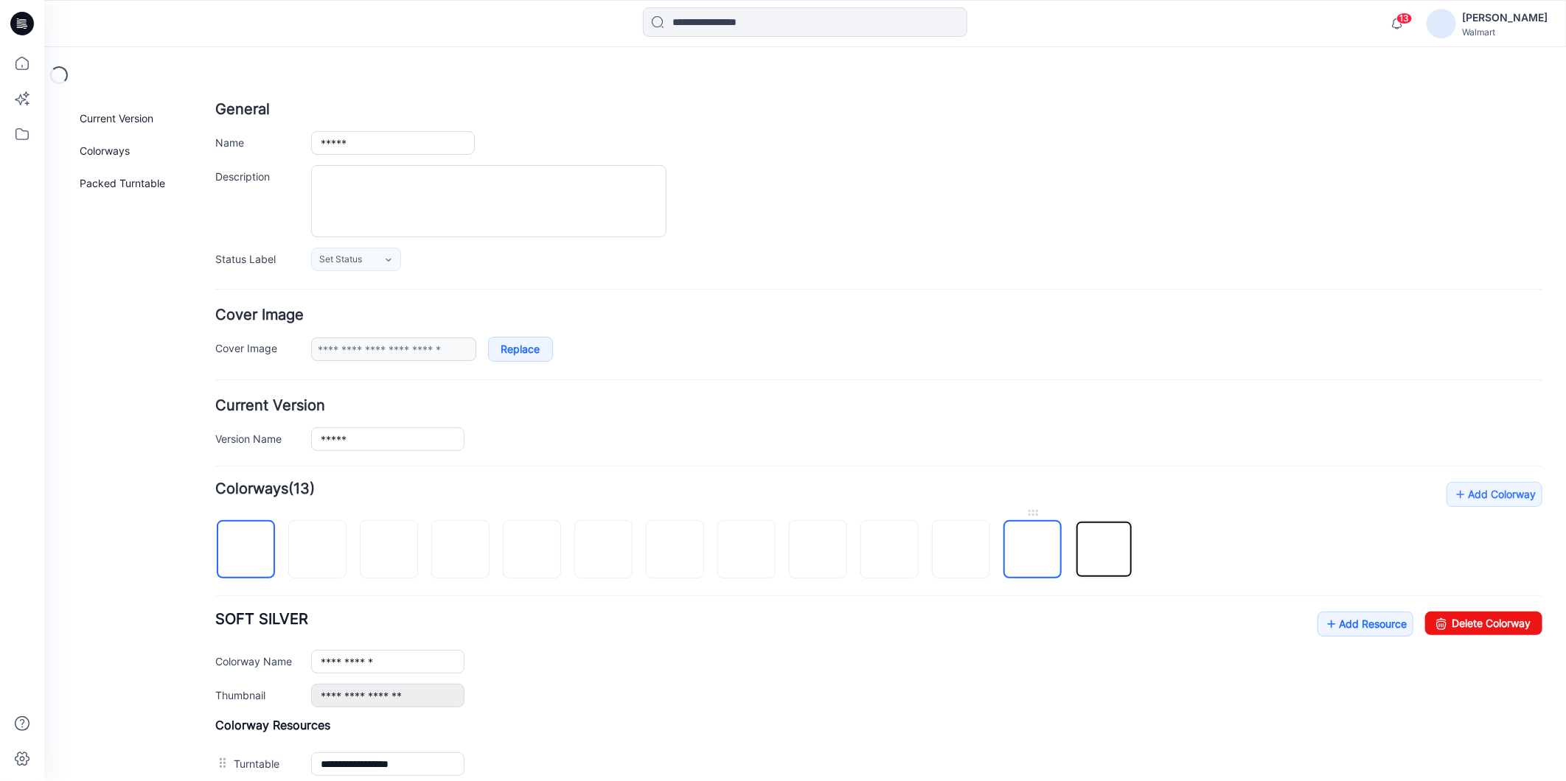
drag, startPoint x: 1100, startPoint y: 552, endPoint x: 1039, endPoint y: 577, distance: 65.4
click at [1103, 550] on img at bounding box center [1103, 550] width 0 height 0
type input "**********"
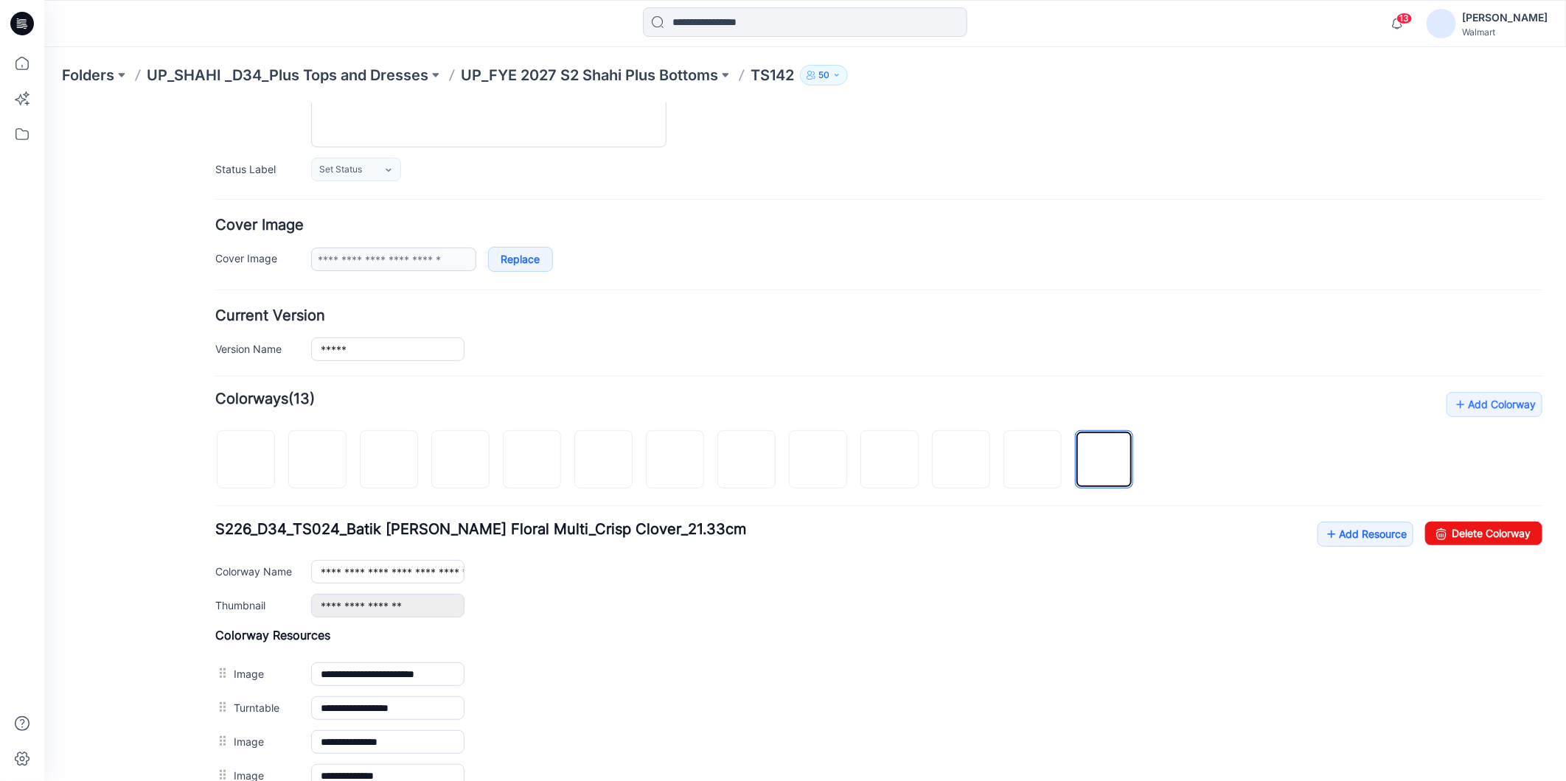
scroll to position [327, 0]
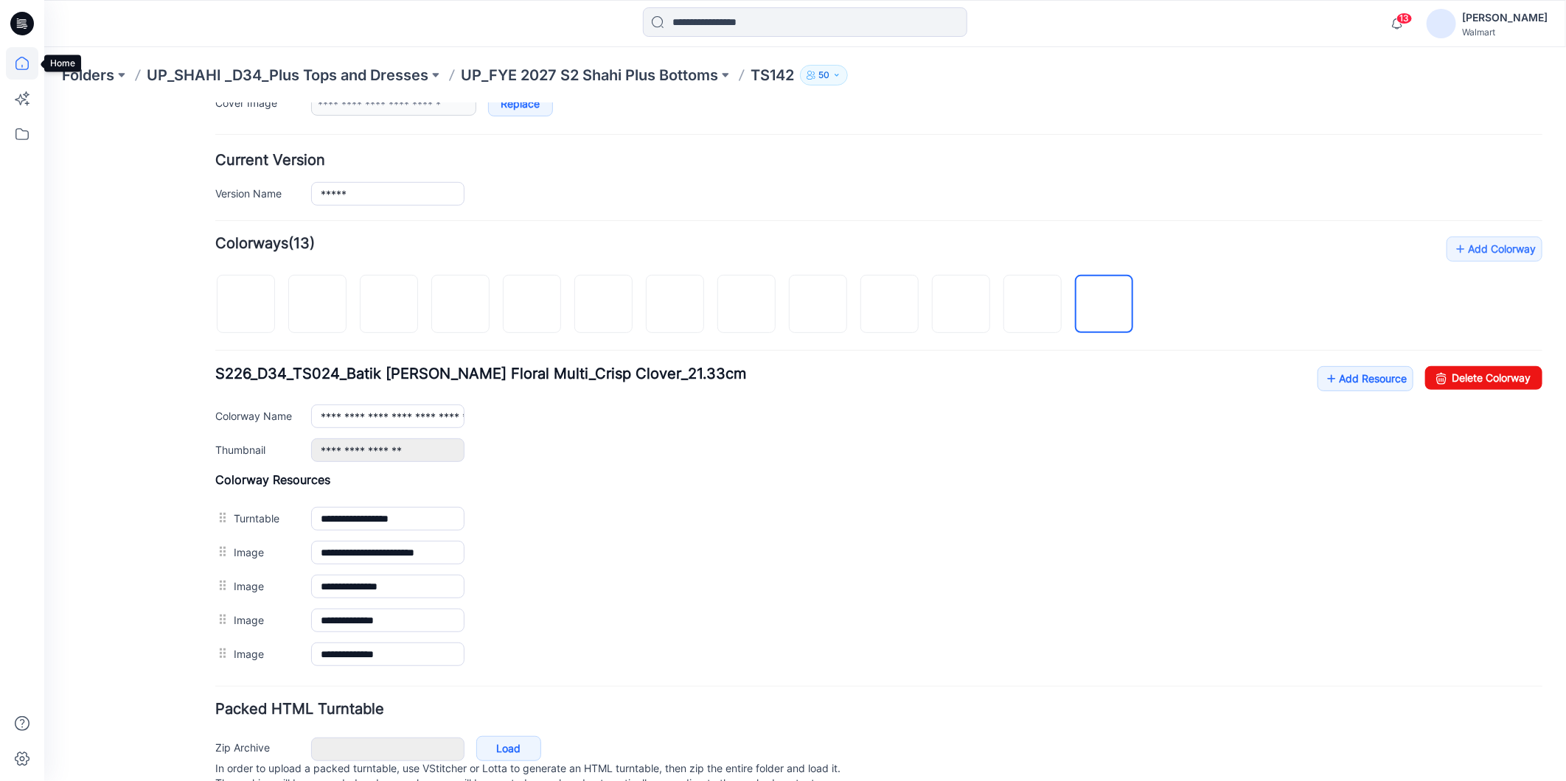
click at [21, 66] on icon at bounding box center [22, 63] width 32 height 32
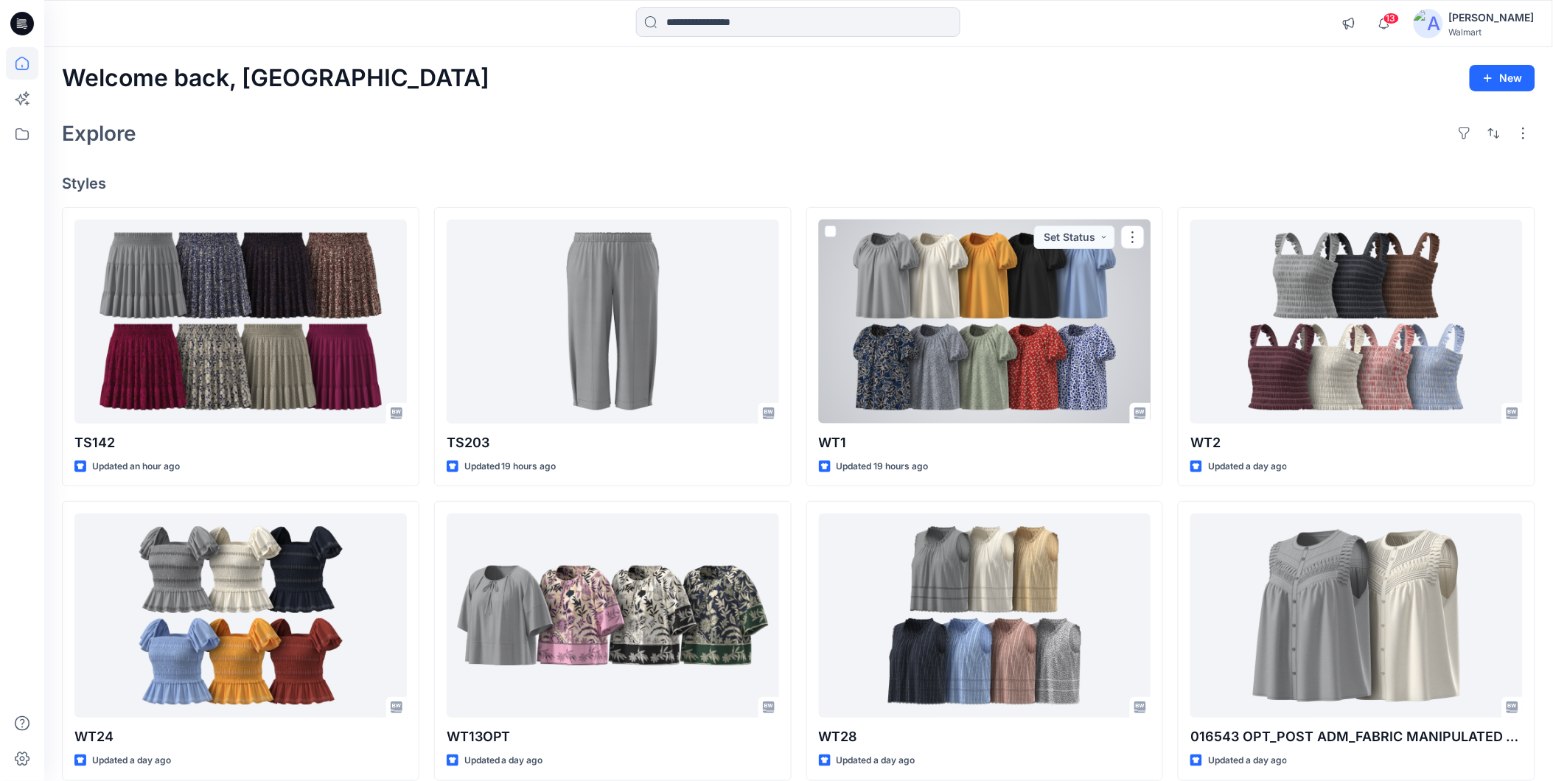
click at [974, 329] on div at bounding box center [985, 322] width 332 height 204
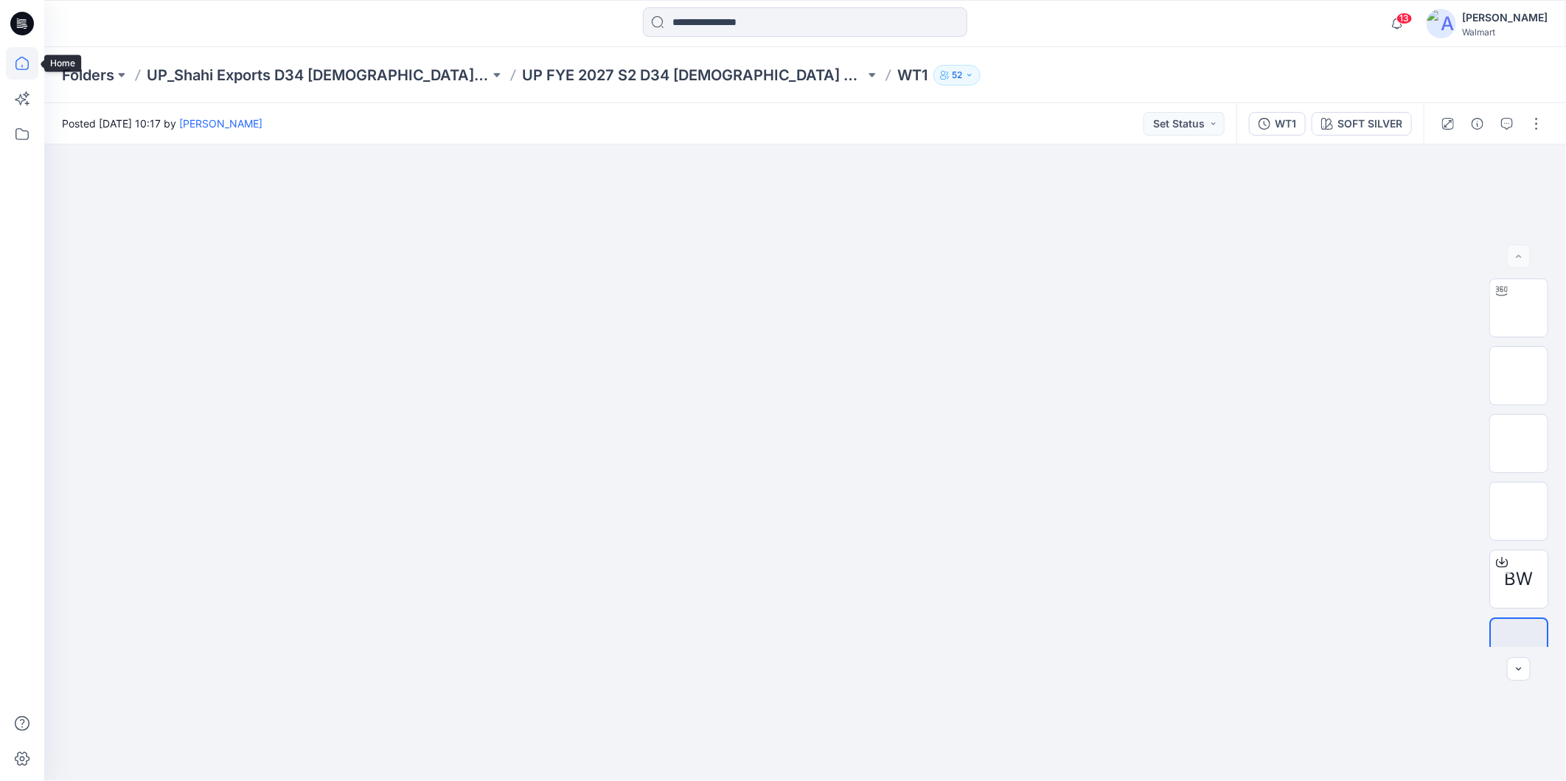
click at [25, 67] on icon at bounding box center [22, 63] width 32 height 32
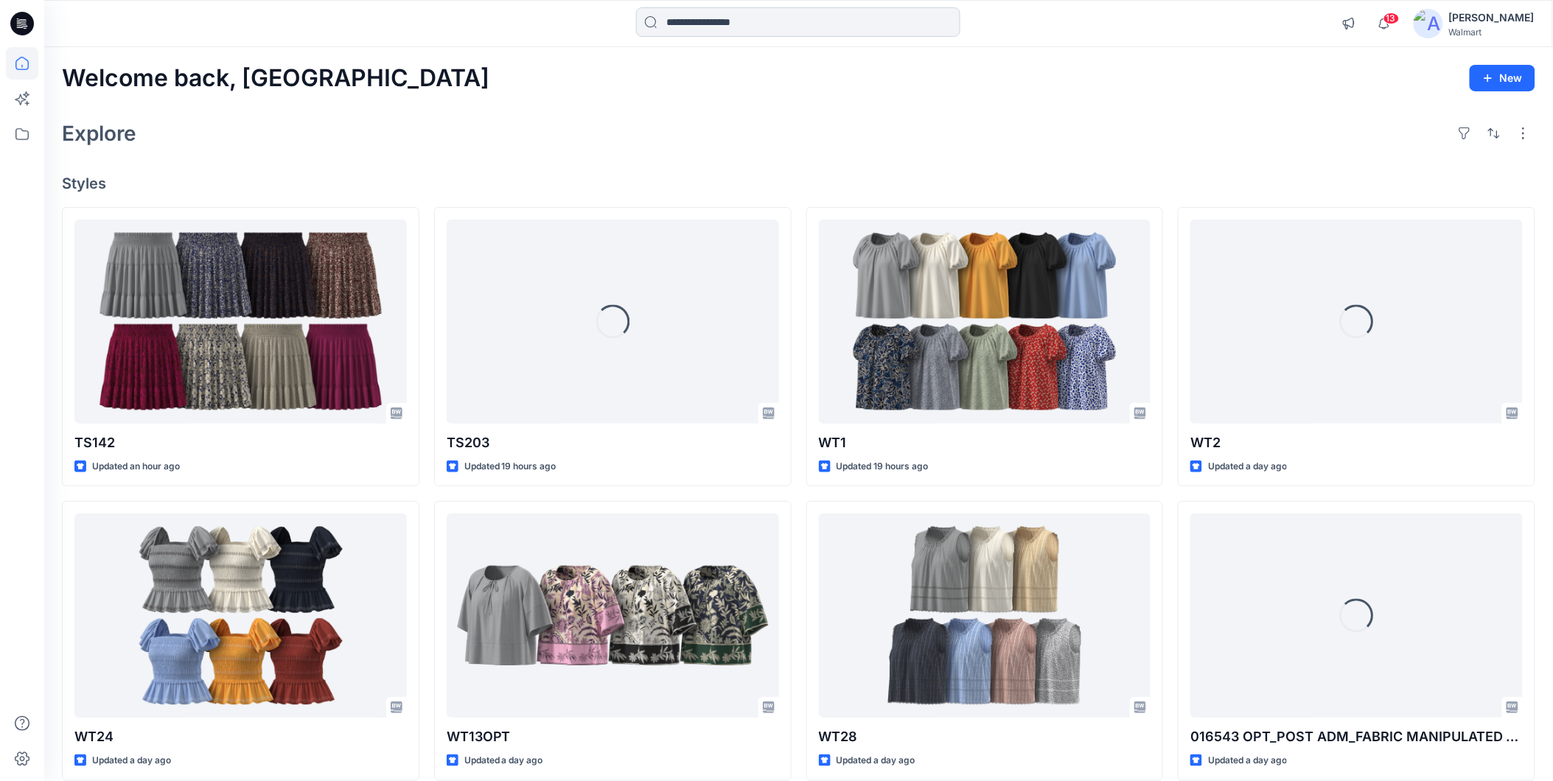
click at [739, 24] on input at bounding box center [798, 21] width 324 height 29
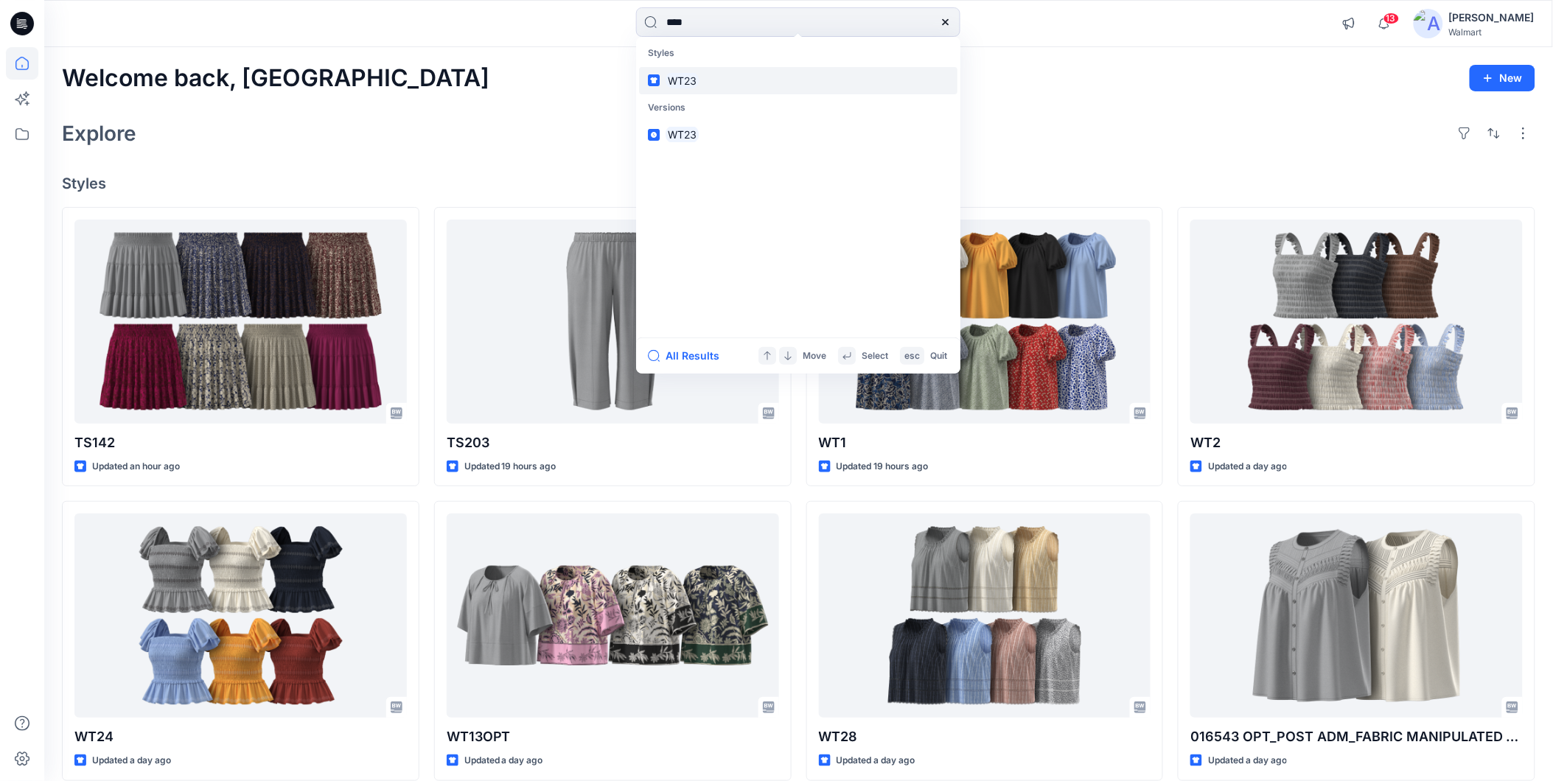
type input "****"
click at [680, 82] on mark "WT23" at bounding box center [682, 80] width 33 height 17
